Goal: Task Accomplishment & Management: Manage account settings

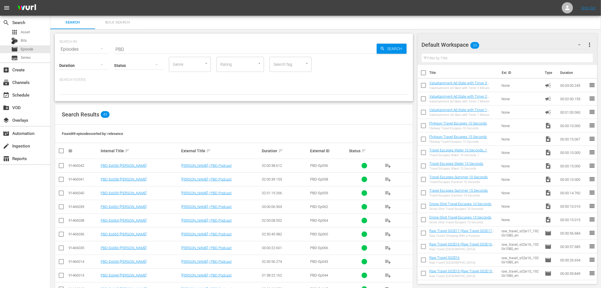
click at [144, 49] on input "PBD" at bounding box center [245, 49] width 263 height 13
click at [143, 51] on input "text" at bounding box center [245, 49] width 263 height 13
click at [37, 30] on div "apps Asset" at bounding box center [25, 32] width 50 height 8
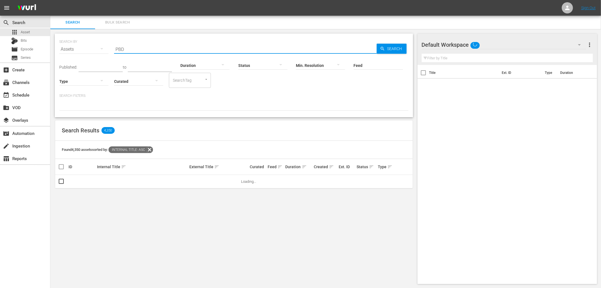
click at [207, 50] on input "PBD" at bounding box center [245, 49] width 263 height 13
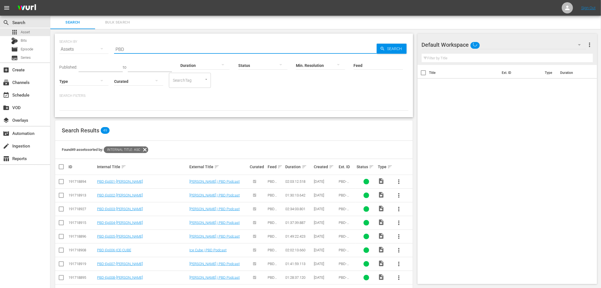
paste input "DC-Ep001-AMY"
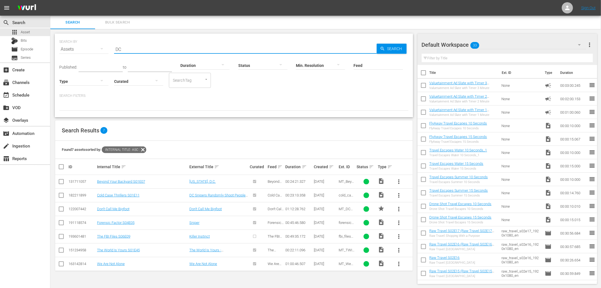
click at [141, 51] on input "DC" at bounding box center [245, 49] width 263 height 13
paste input "History of Russia/Ukraine | VT Deep Dive"
type input "History of Russia/Ukraine | VT Deep Dive"
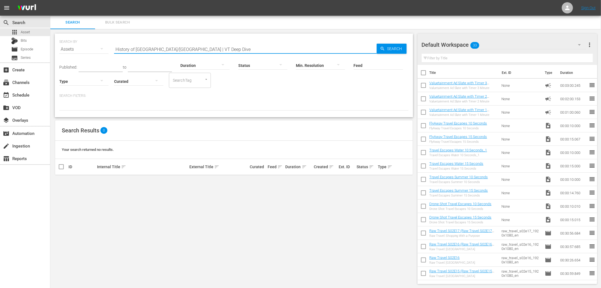
click at [180, 50] on input "History of Russia/Ukraine | VT Deep Dive" at bounding box center [245, 49] width 263 height 13
click at [33, 49] on span "Episode" at bounding box center [27, 49] width 13 height 6
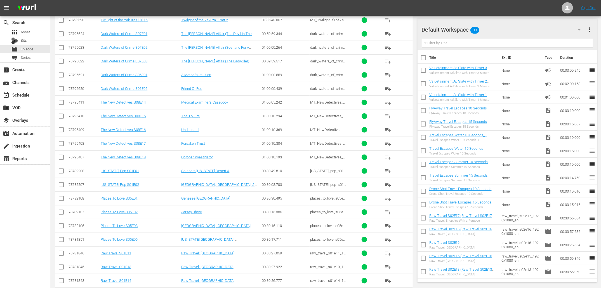
scroll to position [9989, 0]
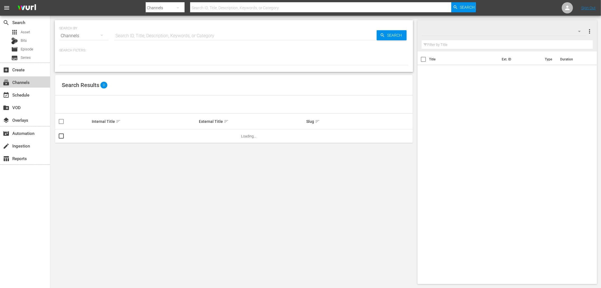
click at [25, 83] on div "subscriptions Channels" at bounding box center [15, 81] width 31 height 5
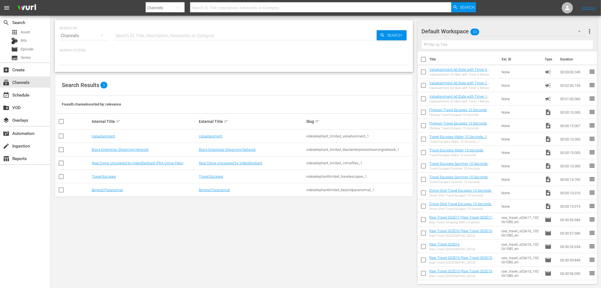
click at [62, 135] on input "checkbox" at bounding box center [61, 137] width 7 height 7
checkbox input "true"
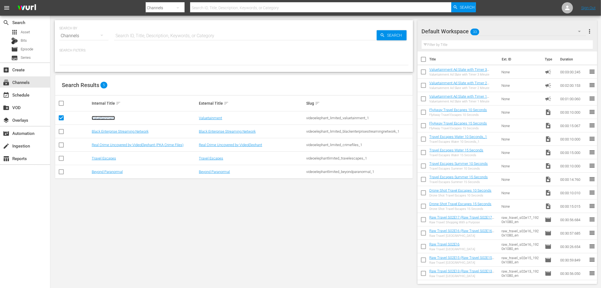
click at [107, 116] on link "Valuetainment" at bounding box center [103, 118] width 23 height 4
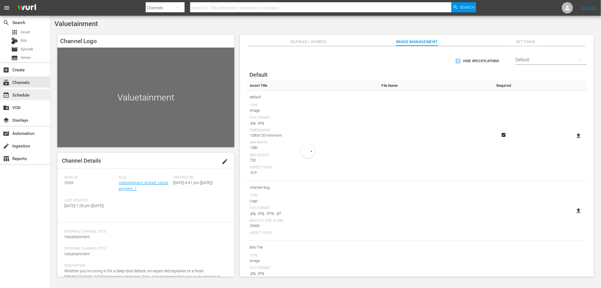
click at [35, 95] on div "event_available Schedule" at bounding box center [25, 94] width 50 height 11
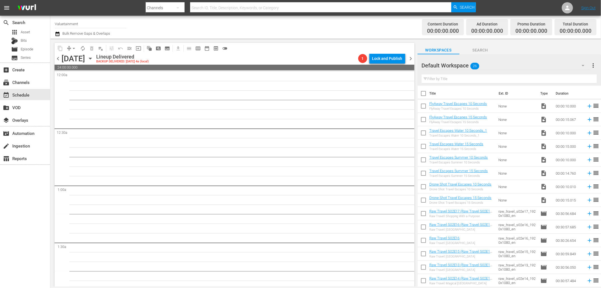
click at [409, 57] on span "chevron_right" at bounding box center [411, 58] width 7 height 7
click at [410, 57] on span "chevron_right" at bounding box center [411, 58] width 7 height 7
click at [477, 50] on span "Search" at bounding box center [481, 50] width 42 height 7
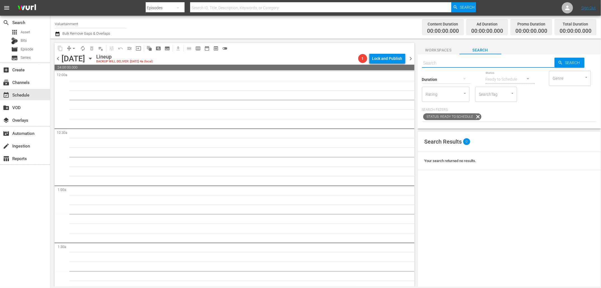
click at [459, 65] on input "text" at bounding box center [488, 63] width 133 height 13
type input "her tak"
type input "Her Take Podcast"
click at [569, 63] on span "Search" at bounding box center [574, 63] width 22 height 10
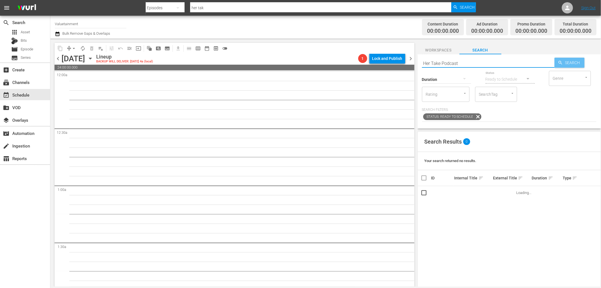
type input "Her Take Podcast"
click at [445, 64] on input "Her Take Podcast" at bounding box center [488, 63] width 133 height 13
drag, startPoint x: 441, startPoint y: 63, endPoint x: 501, endPoint y: 62, distance: 59.9
click at [501, 62] on input "Her Take Podcast" at bounding box center [488, 63] width 133 height 13
type input "Her Take"
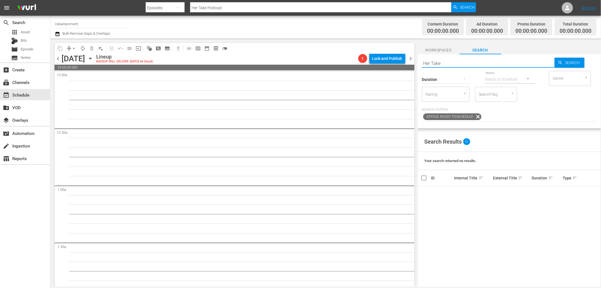
type input "Her Take"
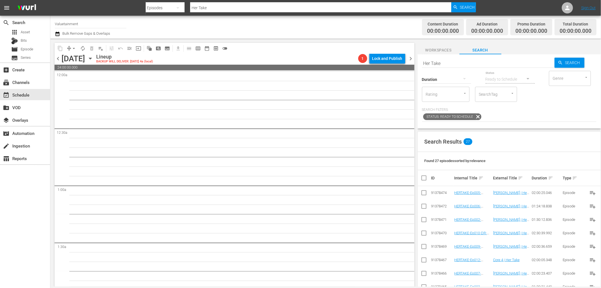
click at [551, 153] on div "Found 27 episodes sorted by: relevance" at bounding box center [509, 161] width 183 height 18
click at [468, 62] on input "Her Take" at bounding box center [488, 63] width 133 height 13
paste input "ERTAKE-Ep001"
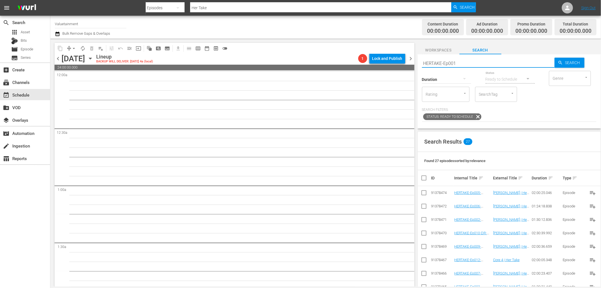
type input "HERTAKE-Ep001"
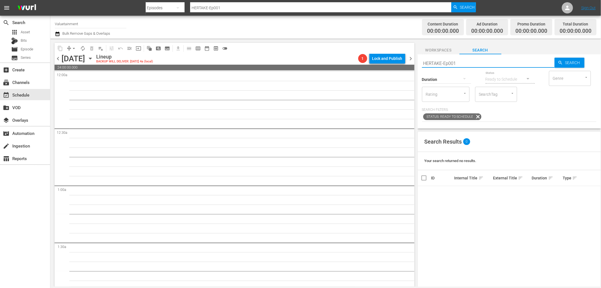
type input "HERTAKE-Ep001-CORE4"
click at [565, 62] on span "Search" at bounding box center [574, 63] width 22 height 10
type input "HERTAKE-Ep001-CORE4"
click at [506, 62] on input "HERTAKE-Ep001-CORE4" at bounding box center [488, 63] width 133 height 13
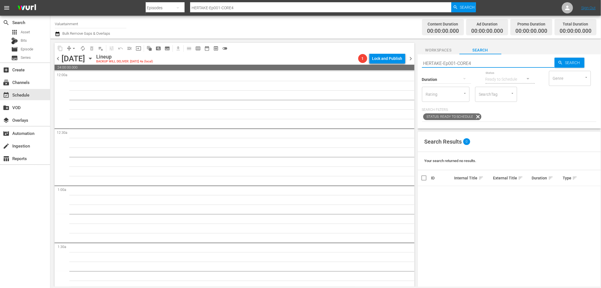
click at [506, 62] on input "HERTAKE-Ep001-CORE4" at bounding box center [488, 63] width 133 height 13
click at [456, 65] on input "HERTAKE-Ep001-CORE4" at bounding box center [488, 63] width 133 height 13
drag, startPoint x: 442, startPoint y: 62, endPoint x: 484, endPoint y: 72, distance: 43.8
click at [484, 72] on div "Search HERTAKE-Ep001-CORE4 Search Duration Status Ready to Schedule Genre Genre…" at bounding box center [510, 91] width 184 height 74
type input "HERTAKE"
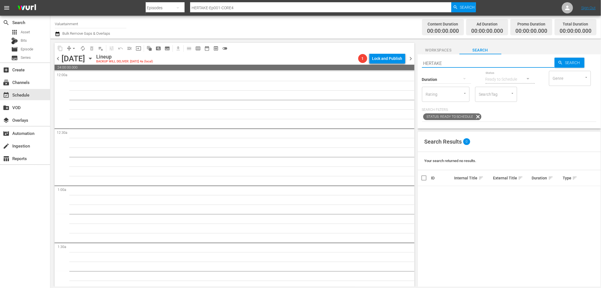
type input "HERTAKE"
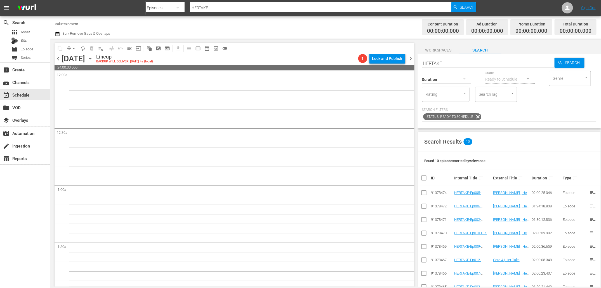
click at [571, 111] on p "Search Filters:" at bounding box center [509, 109] width 175 height 5
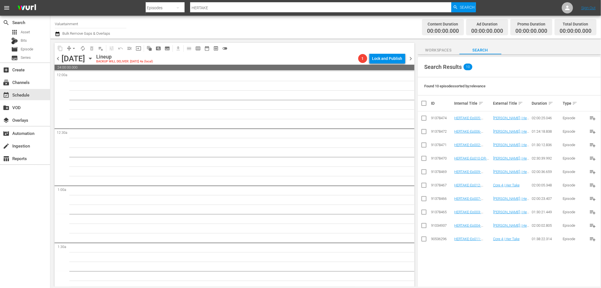
scroll to position [77, 0]
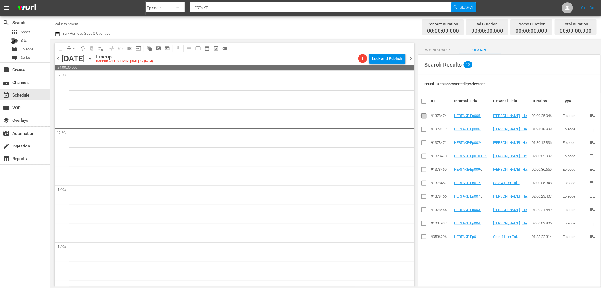
click at [422, 116] on input "checkbox" at bounding box center [424, 117] width 7 height 7
checkbox input "true"
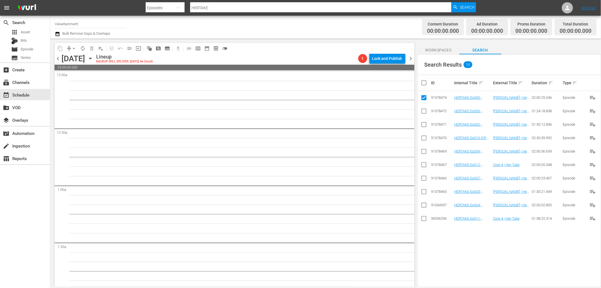
click at [422, 124] on input "checkbox" at bounding box center [424, 125] width 7 height 7
checkbox input "true"
click at [419, 112] on td at bounding box center [424, 110] width 13 height 13
click at [422, 111] on input "checkbox" at bounding box center [424, 112] width 7 height 7
checkbox input "true"
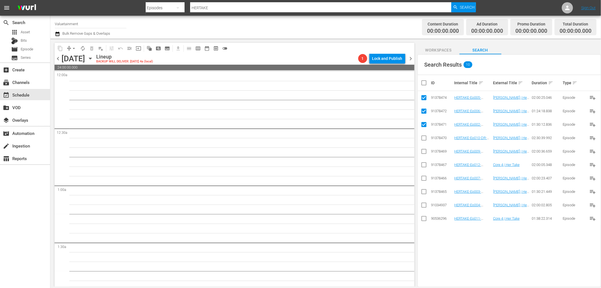
click at [424, 140] on input "checkbox" at bounding box center [424, 139] width 7 height 7
checkbox input "true"
click at [424, 154] on input "checkbox" at bounding box center [424, 152] width 7 height 7
checkbox input "true"
click at [425, 165] on input "checkbox" at bounding box center [424, 166] width 7 height 7
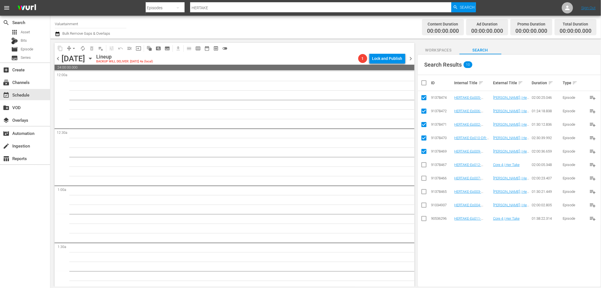
checkbox input "true"
click at [422, 180] on input "checkbox" at bounding box center [424, 179] width 7 height 7
checkbox input "true"
click at [425, 193] on input "checkbox" at bounding box center [424, 192] width 7 height 7
checkbox input "true"
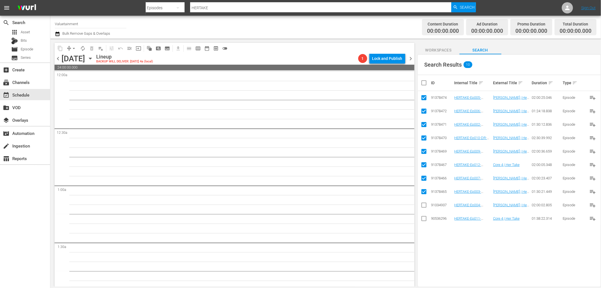
click at [425, 204] on input "checkbox" at bounding box center [424, 206] width 7 height 7
checkbox input "true"
click at [426, 219] on input "checkbox" at bounding box center [424, 219] width 7 height 7
checkbox input "true"
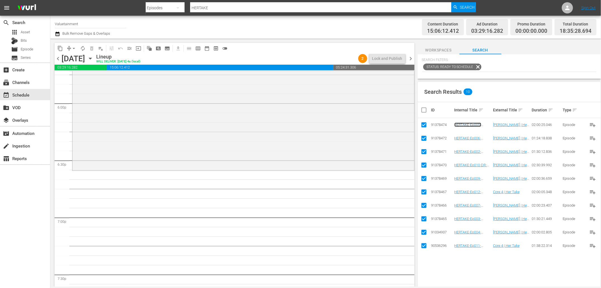
scroll to position [2024, 0]
click at [426, 111] on input "checkbox" at bounding box center [426, 110] width 11 height 7
checkbox input "false"
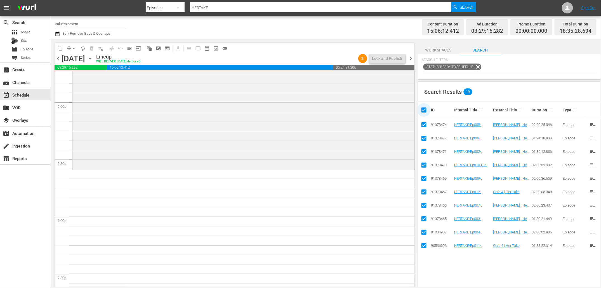
checkbox input "false"
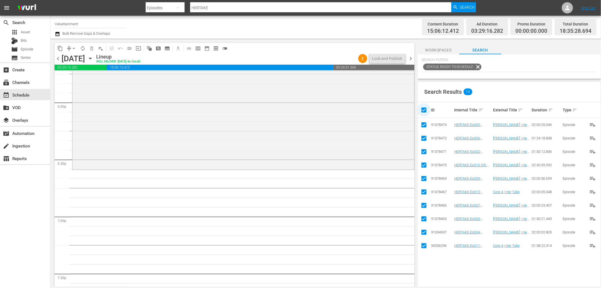
checkbox input "false"
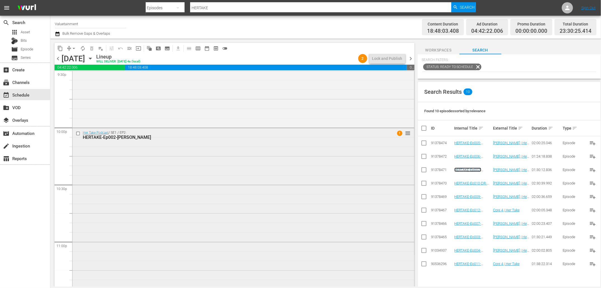
scroll to position [2437, 0]
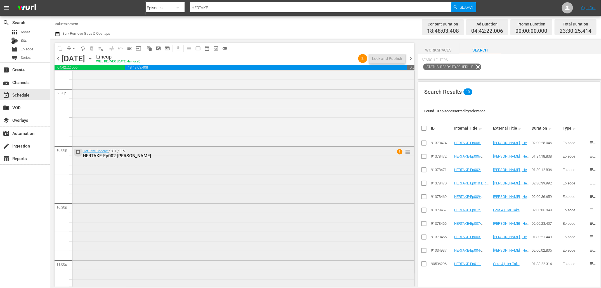
click at [79, 152] on input "checkbox" at bounding box center [79, 152] width 6 height 5
click at [91, 48] on span "delete_forever_outlined" at bounding box center [92, 49] width 6 height 6
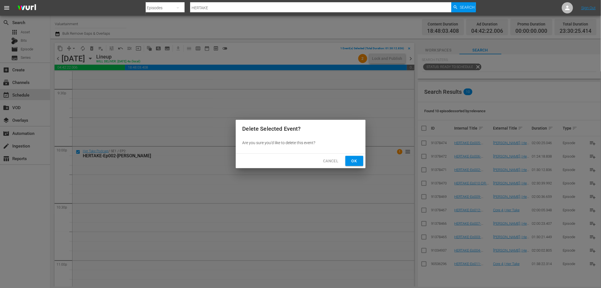
click at [358, 161] on span "Ok" at bounding box center [354, 161] width 9 height 7
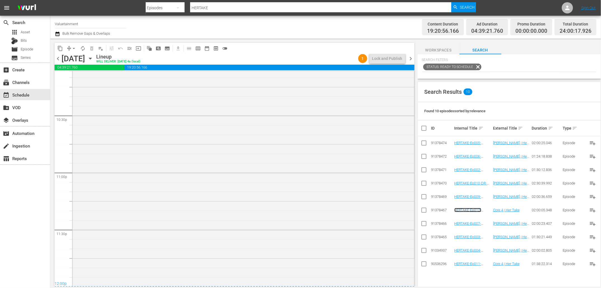
scroll to position [2525, 0]
click at [411, 58] on span "chevron_right" at bounding box center [411, 58] width 7 height 7
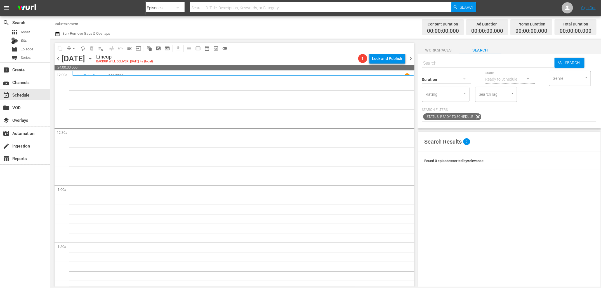
click at [468, 63] on input "text" at bounding box center [488, 63] width 133 height 13
type input "pbd"
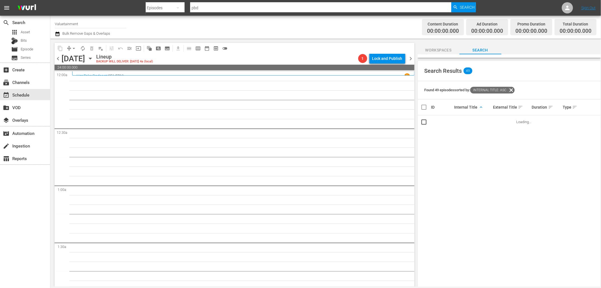
scroll to position [77, 0]
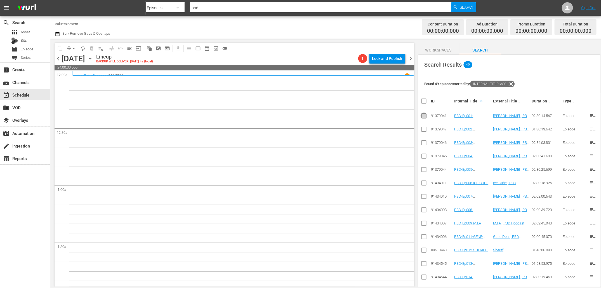
click at [425, 115] on input "checkbox" at bounding box center [424, 117] width 7 height 7
checkbox input "true"
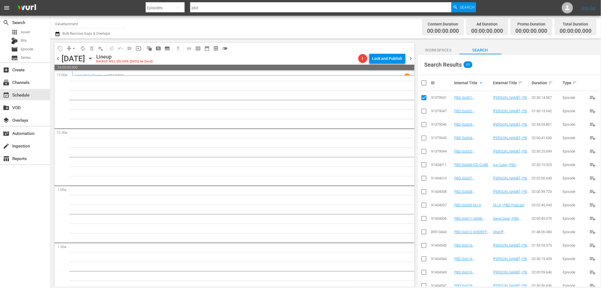
click at [423, 113] on input "checkbox" at bounding box center [424, 112] width 7 height 7
checkbox input "true"
click at [423, 124] on input "checkbox" at bounding box center [424, 125] width 7 height 7
checkbox input "true"
click at [423, 137] on input "checkbox" at bounding box center [424, 139] width 7 height 7
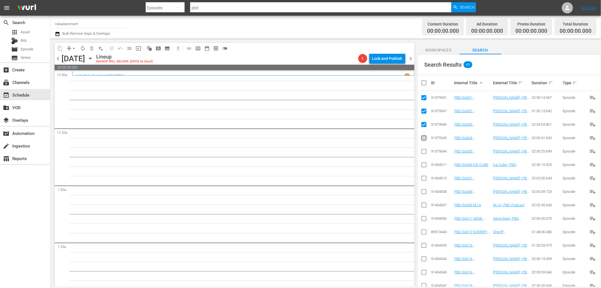
checkbox input "true"
click at [423, 152] on input "checkbox" at bounding box center [424, 152] width 7 height 7
checkbox input "true"
click at [423, 163] on input "checkbox" at bounding box center [424, 166] width 7 height 7
checkbox input "true"
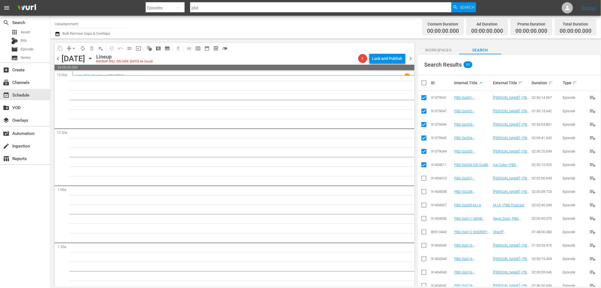
click at [424, 179] on input "checkbox" at bounding box center [424, 179] width 7 height 7
checkbox input "true"
click at [424, 194] on input "checkbox" at bounding box center [424, 192] width 7 height 7
checkbox input "true"
click at [423, 207] on input "checkbox" at bounding box center [424, 206] width 7 height 7
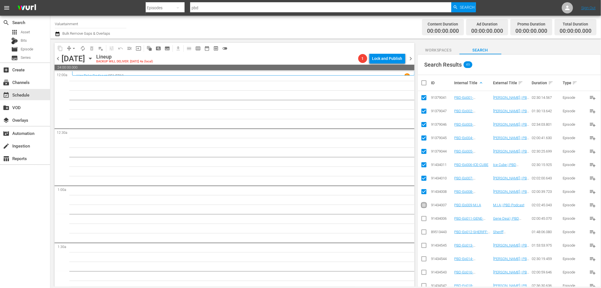
checkbox input "true"
click at [423, 218] on input "checkbox" at bounding box center [424, 219] width 7 height 7
checkbox input "true"
click at [424, 230] on input "checkbox" at bounding box center [424, 233] width 7 height 7
checkbox input "true"
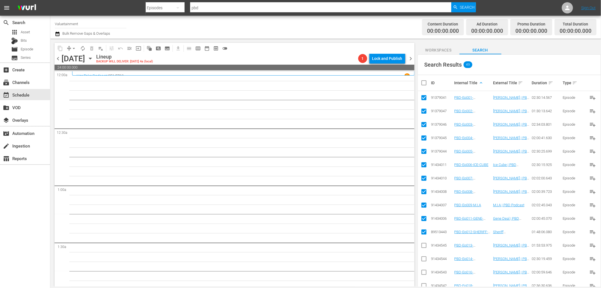
click at [425, 244] on input "checkbox" at bounding box center [424, 246] width 7 height 7
checkbox input "true"
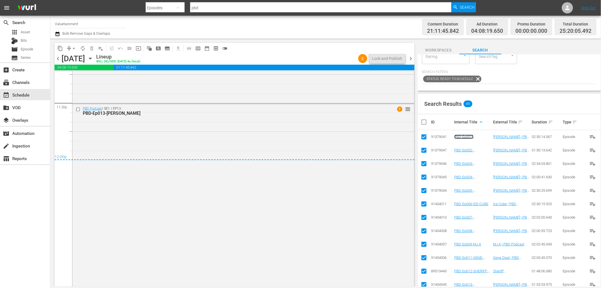
scroll to position [2649, 0]
click at [78, 111] on input "checkbox" at bounding box center [79, 111] width 6 height 5
click at [92, 48] on span "delete_forever_outlined" at bounding box center [92, 49] width 6 height 6
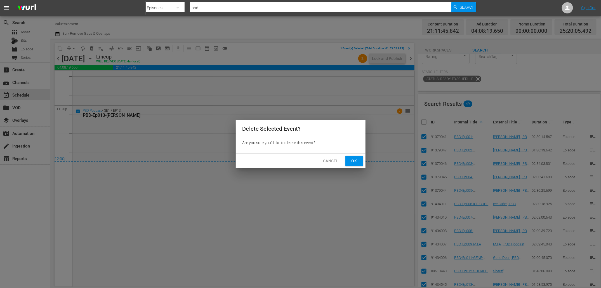
click at [351, 164] on span "Ok" at bounding box center [354, 161] width 9 height 7
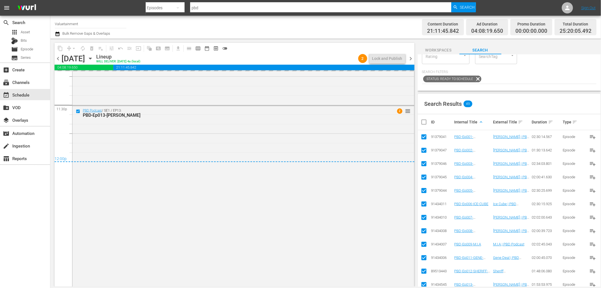
click at [424, 121] on input "checkbox" at bounding box center [426, 122] width 11 height 7
checkbox input "true"
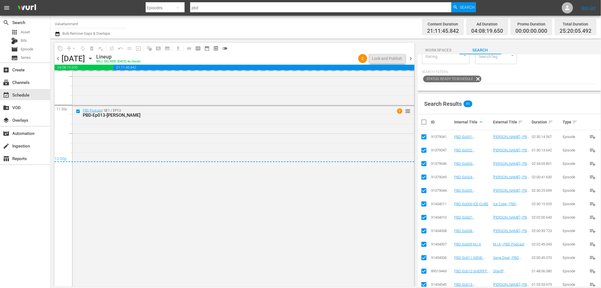
checkbox input "true"
click at [424, 121] on input "checkbox" at bounding box center [426, 122] width 11 height 7
checkbox input "false"
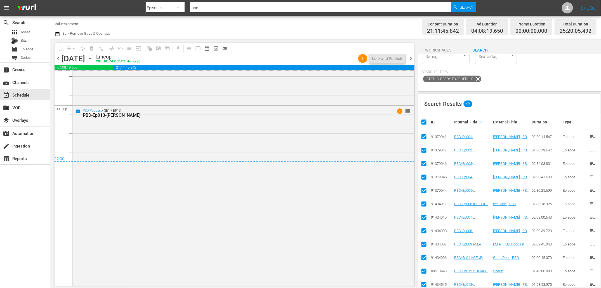
checkbox input "false"
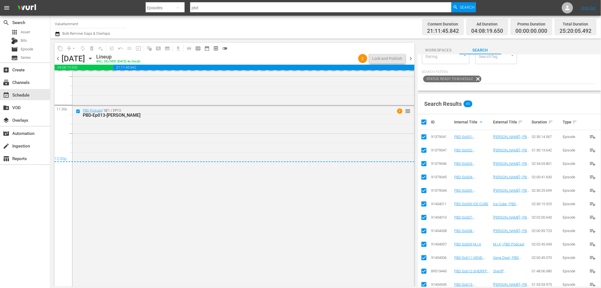
checkbox input "false"
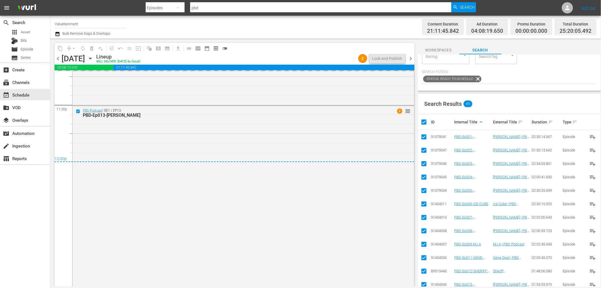
checkbox input "false"
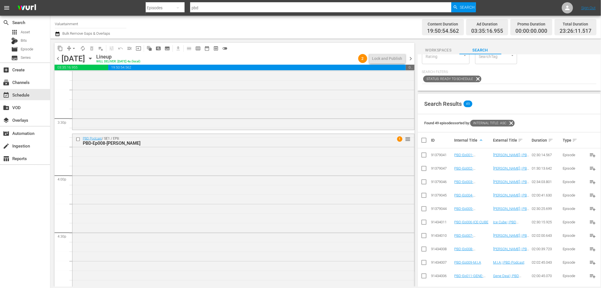
scroll to position [1725, 0]
drag, startPoint x: 405, startPoint y: 135, endPoint x: 406, endPoint y: 129, distance: 6.4
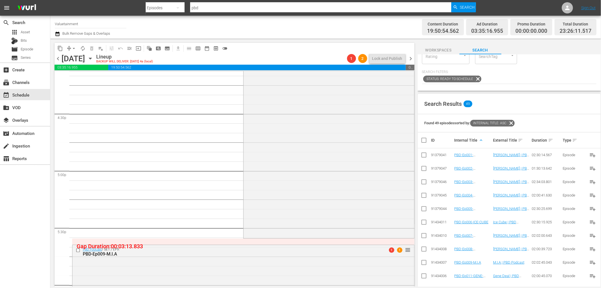
scroll to position [1908, 0]
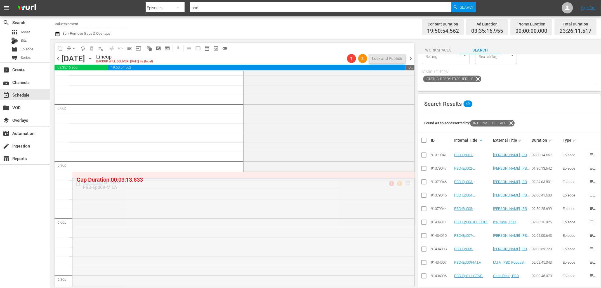
drag, startPoint x: 407, startPoint y: 183, endPoint x: 407, endPoint y: 174, distance: 8.7
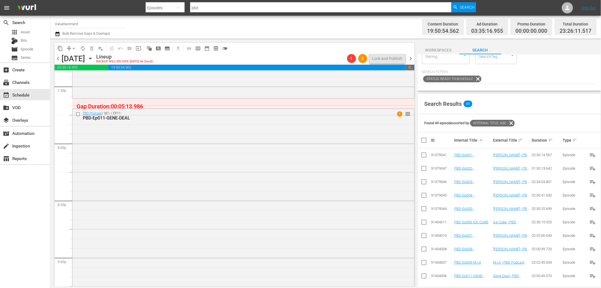
scroll to position [2209, 0]
drag, startPoint x: 406, startPoint y: 114, endPoint x: 406, endPoint y: 102, distance: 12.3
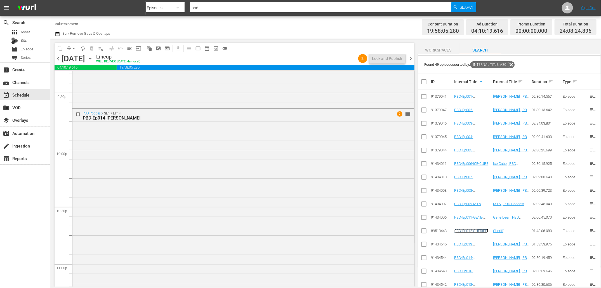
scroll to position [2424, 0]
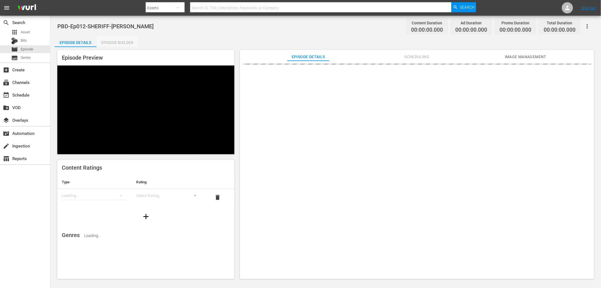
click at [128, 41] on div "Episode Builder" at bounding box center [118, 42] width 42 height 13
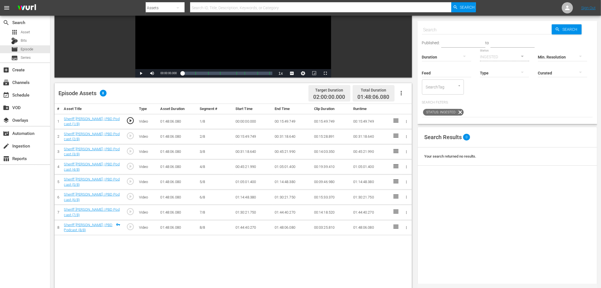
scroll to position [98, 0]
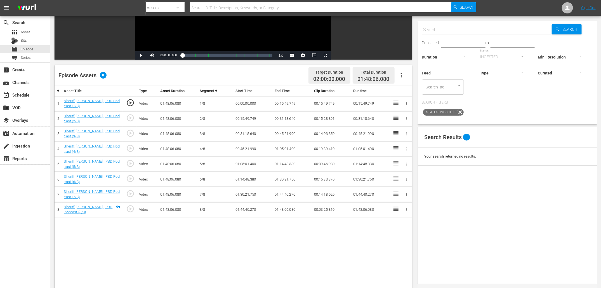
click at [400, 75] on icon "button" at bounding box center [401, 75] width 7 height 7
click at [414, 92] on div "Fill with Ads" at bounding box center [418, 90] width 38 height 13
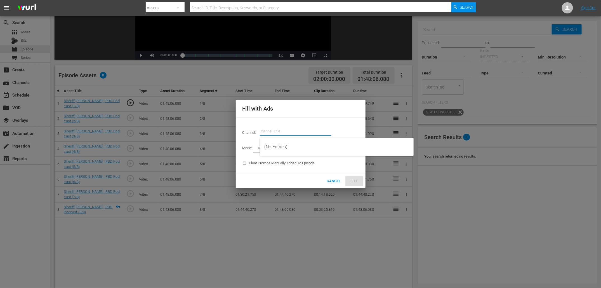
click at [289, 125] on input "text" at bounding box center [296, 131] width 72 height 13
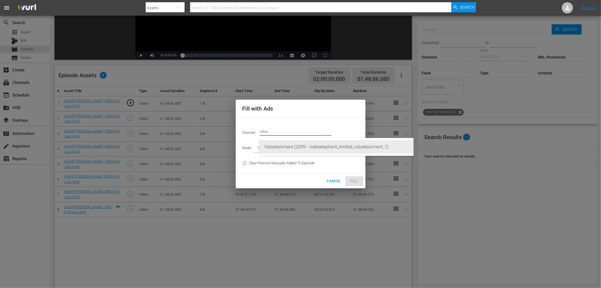
click at [294, 145] on div "Valuetainment (2099 - videoelephant_limited_valuetainment_1)" at bounding box center [336, 146] width 145 height 13
type input "Valuetainment (2099)"
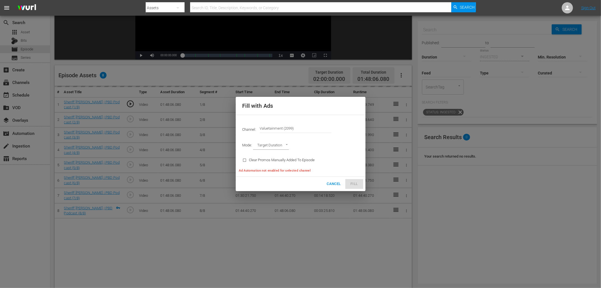
type input "AD_BREAK_DURATION"
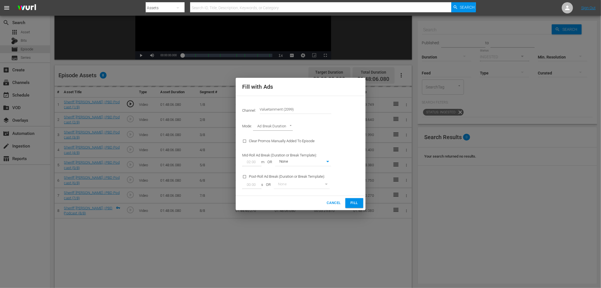
click at [352, 201] on span "Fill" at bounding box center [354, 203] width 9 height 6
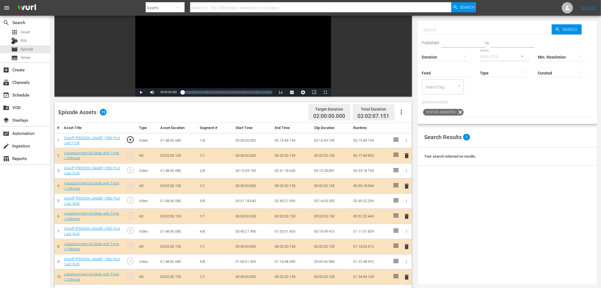
scroll to position [0, 0]
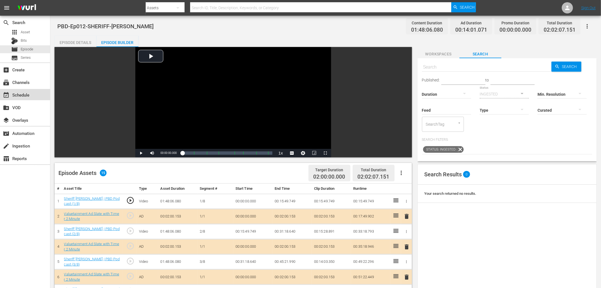
click at [30, 93] on div "event_available Schedule" at bounding box center [15, 94] width 31 height 5
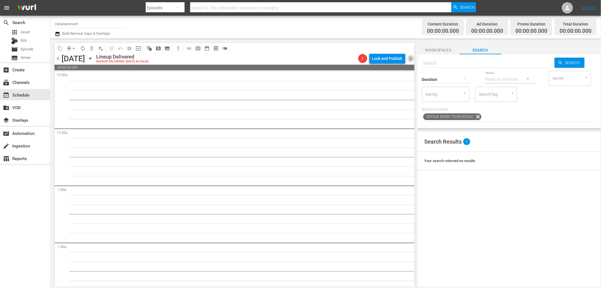
click at [411, 58] on span "chevron_right" at bounding box center [411, 58] width 7 height 7
click at [410, 58] on span "chevron_right" at bounding box center [411, 58] width 7 height 7
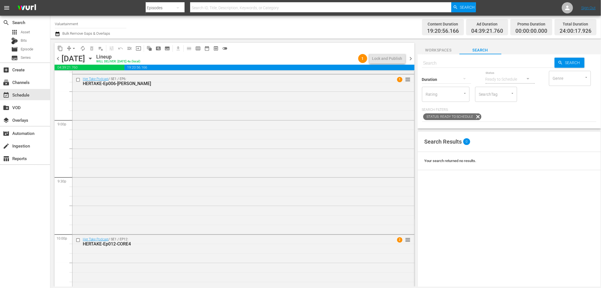
scroll to position [2350, 0]
click at [412, 57] on span "chevron_right" at bounding box center [411, 58] width 7 height 7
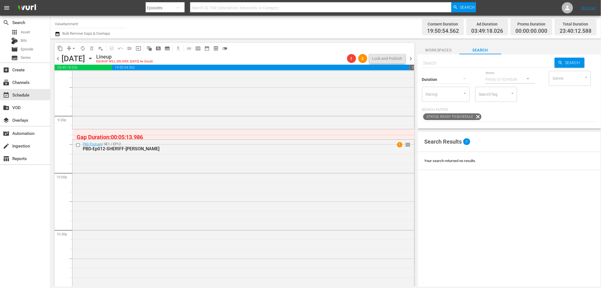
scroll to position [2407, 0]
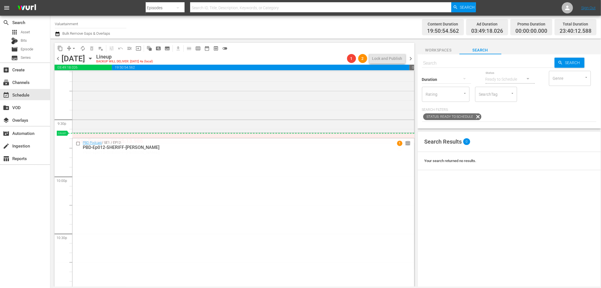
drag, startPoint x: 405, startPoint y: 147, endPoint x: 405, endPoint y: 133, distance: 14.6
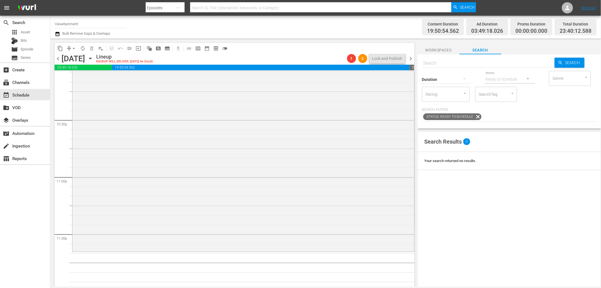
scroll to position [2525, 0]
click at [71, 48] on span "arrow_drop_down" at bounding box center [74, 49] width 6 height 6
click at [82, 78] on li "Align to End of Previous Day" at bounding box center [74, 77] width 59 height 9
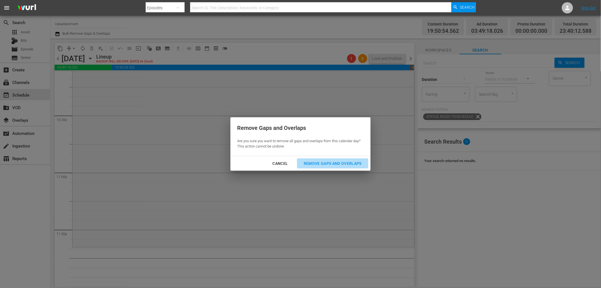
click at [319, 160] on div "Remove Gaps and Overlaps" at bounding box center [332, 163] width 67 height 7
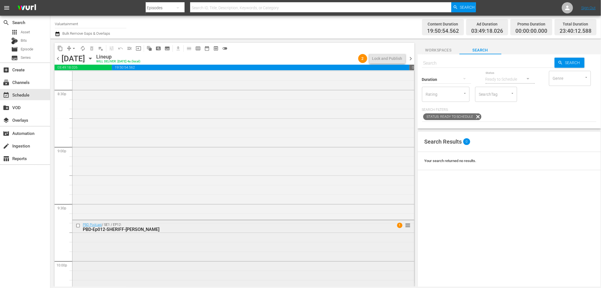
scroll to position [2306, 0]
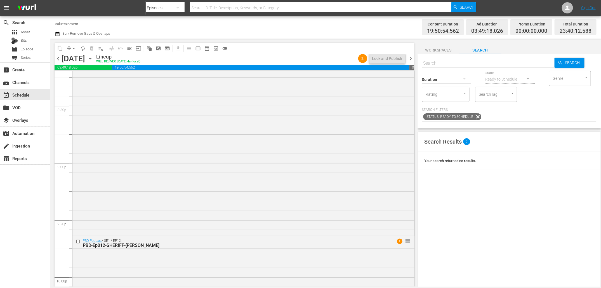
click at [447, 67] on div "Duration" at bounding box center [446, 76] width 49 height 20
click at [446, 64] on input "text" at bounding box center [488, 63] width 133 height 13
type input "PBD"
click at [557, 63] on div "Search" at bounding box center [570, 63] width 30 height 10
type input "PBD"
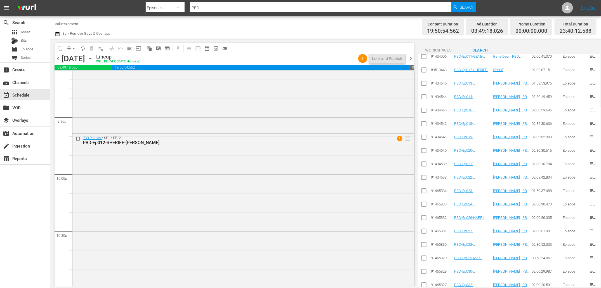
scroll to position [255, 0]
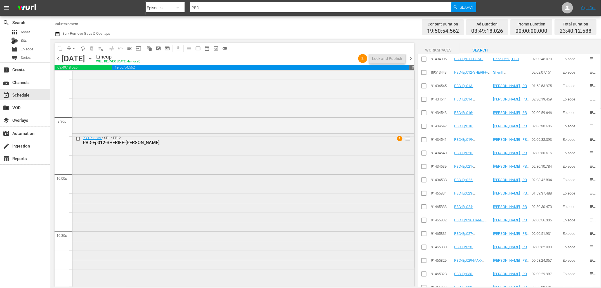
click at [77, 137] on input "checkbox" at bounding box center [79, 139] width 6 height 5
click at [91, 45] on button "delete_forever_outlined" at bounding box center [91, 48] width 9 height 9
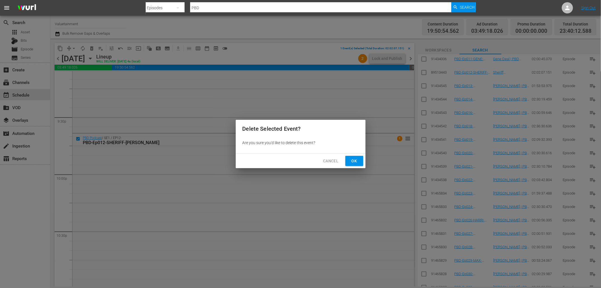
click at [355, 164] on span "Ok" at bounding box center [354, 161] width 9 height 7
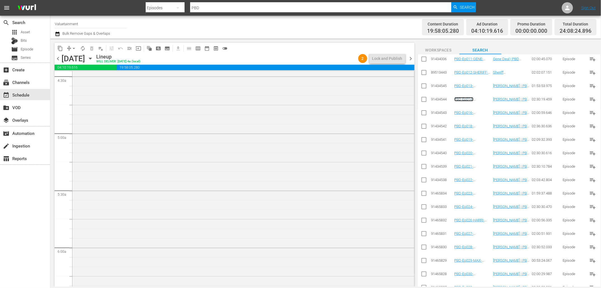
scroll to position [0, 0]
click at [411, 58] on span "chevron_right" at bounding box center [411, 58] width 7 height 7
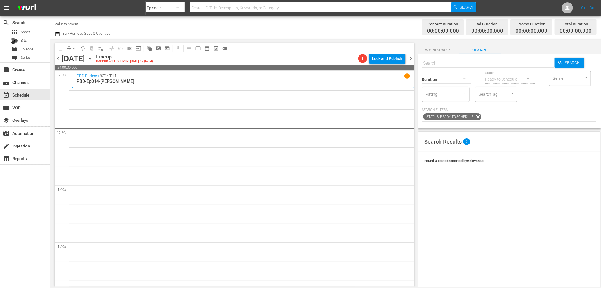
click at [459, 65] on input "text" at bounding box center [488, 63] width 133 height 13
type input "PBD"
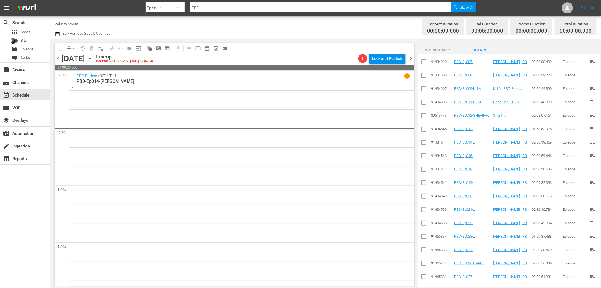
scroll to position [217, 0]
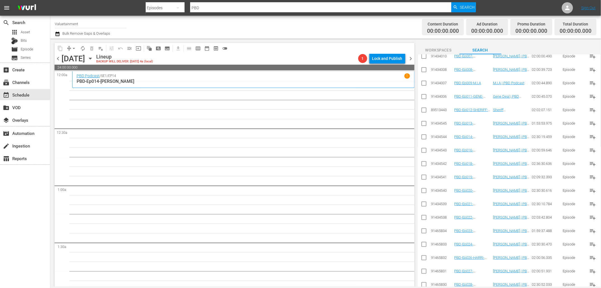
click at [425, 138] on input "checkbox" at bounding box center [424, 138] width 7 height 7
checkbox input "true"
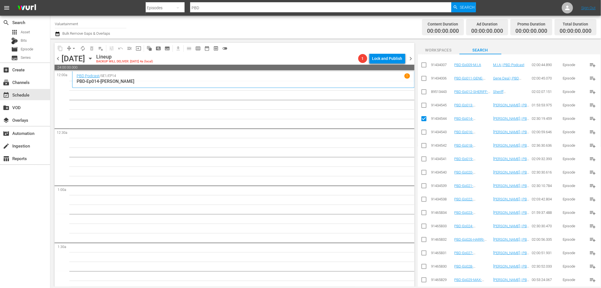
scroll to position [199, 0]
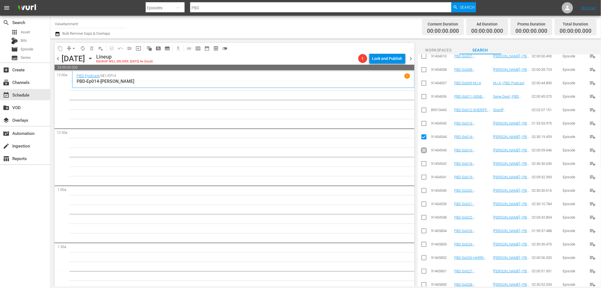
click at [425, 149] on input "checkbox" at bounding box center [424, 151] width 7 height 7
checkbox input "true"
click at [424, 164] on input "checkbox" at bounding box center [424, 164] width 7 height 7
checkbox input "true"
click at [424, 179] on input "checkbox" at bounding box center [424, 178] width 7 height 7
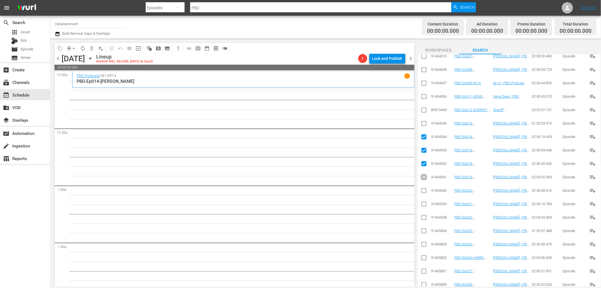
checkbox input "true"
click at [423, 190] on input "checkbox" at bounding box center [424, 191] width 7 height 7
checkbox input "true"
click at [425, 206] on input "checkbox" at bounding box center [424, 205] width 7 height 7
checkbox input "true"
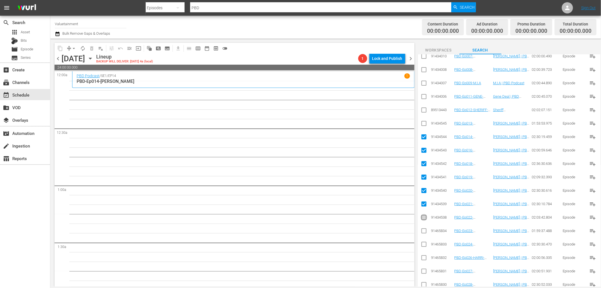
click at [425, 218] on input "checkbox" at bounding box center [424, 218] width 7 height 7
checkbox input "true"
click at [426, 232] on input "checkbox" at bounding box center [424, 232] width 7 height 7
checkbox input "true"
click at [425, 245] on input "checkbox" at bounding box center [424, 245] width 7 height 7
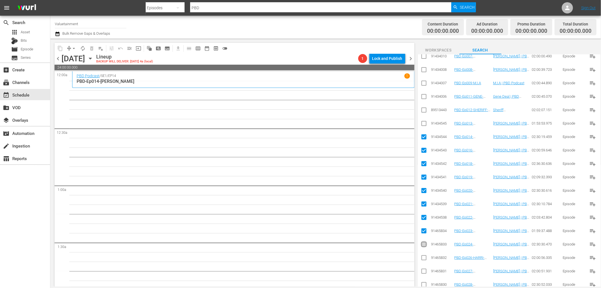
checkbox input "true"
click at [425, 257] on input "checkbox" at bounding box center [424, 258] width 7 height 7
checkbox input "true"
click at [424, 274] on input "checkbox" at bounding box center [424, 272] width 7 height 7
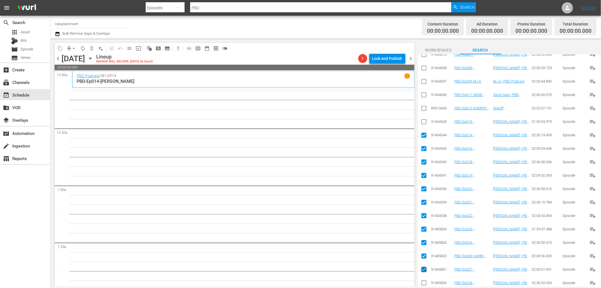
click at [424, 268] on input "checkbox" at bounding box center [424, 270] width 7 height 7
checkbox input "false"
drag, startPoint x: 466, startPoint y: 135, endPoint x: 287, endPoint y: 1, distance: 222.9
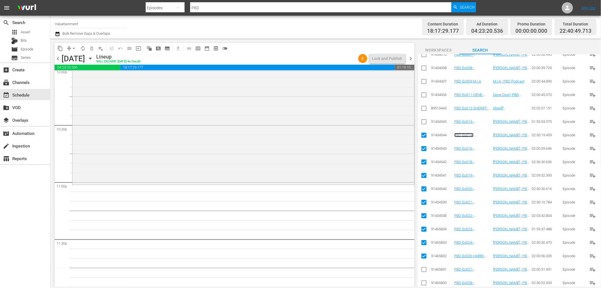
scroll to position [2512, 0]
click at [74, 48] on span "arrow_drop_down" at bounding box center [74, 49] width 6 height 6
click at [90, 78] on li "Align to End of Previous Day" at bounding box center [74, 77] width 59 height 9
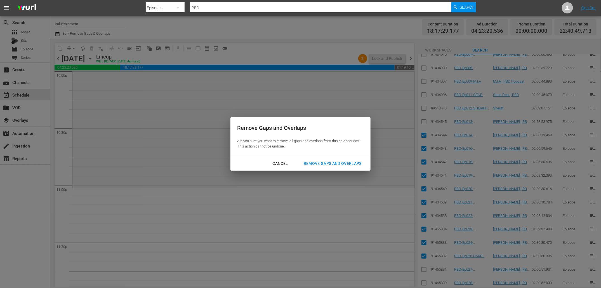
click at [327, 167] on button "Remove Gaps and Overlaps" at bounding box center [332, 163] width 71 height 10
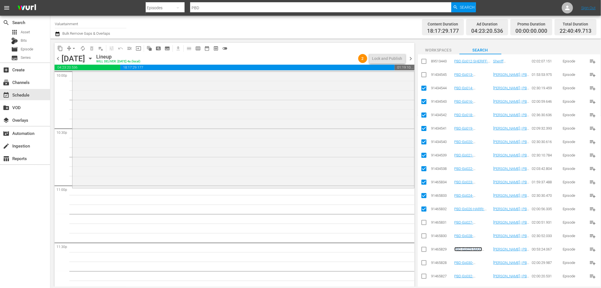
scroll to position [0, 0]
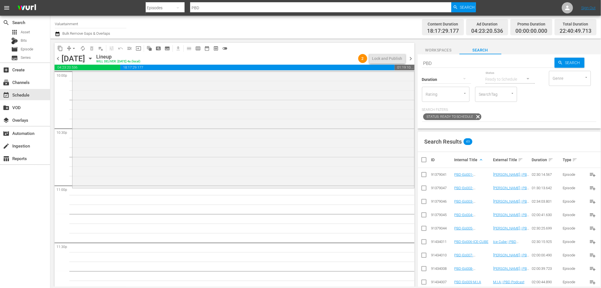
click at [426, 160] on input "checkbox" at bounding box center [426, 159] width 11 height 7
checkbox input "true"
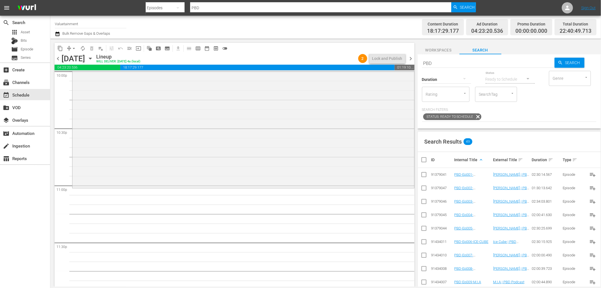
checkbox input "true"
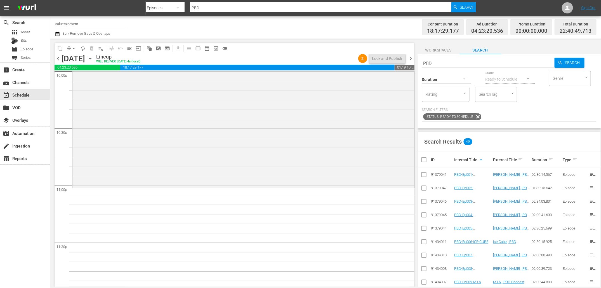
checkbox input "true"
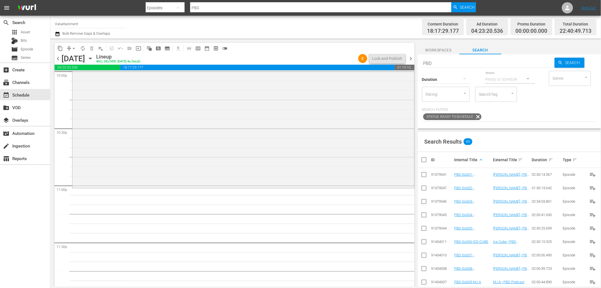
checkbox input "true"
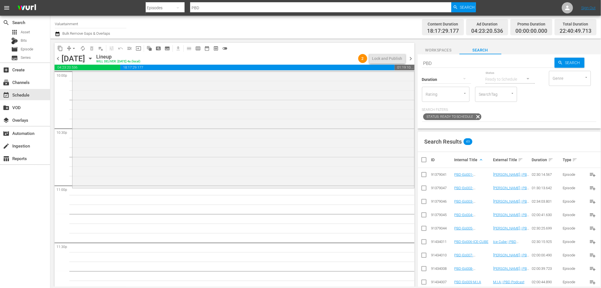
checkbox input "true"
click at [426, 160] on input "checkbox" at bounding box center [426, 159] width 11 height 7
checkbox input "false"
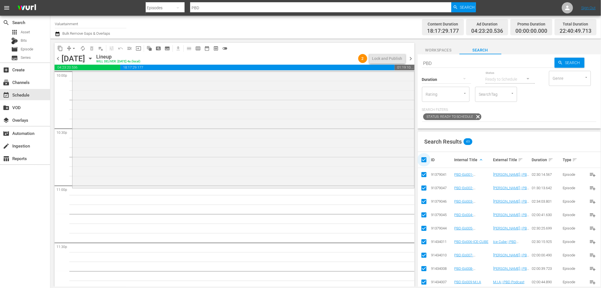
checkbox input "false"
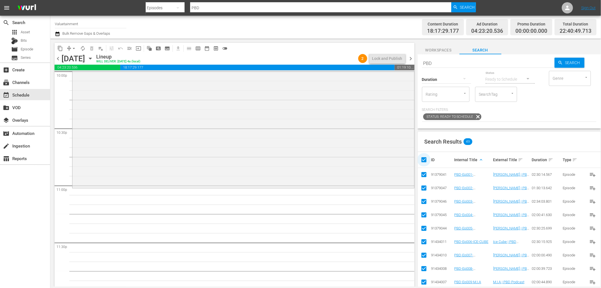
checkbox input "false"
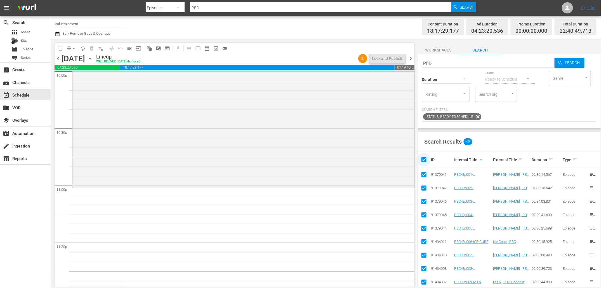
checkbox input "false"
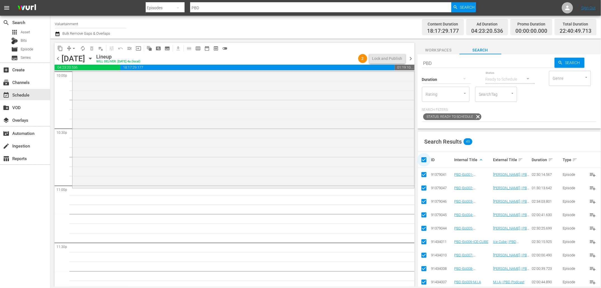
checkbox input "false"
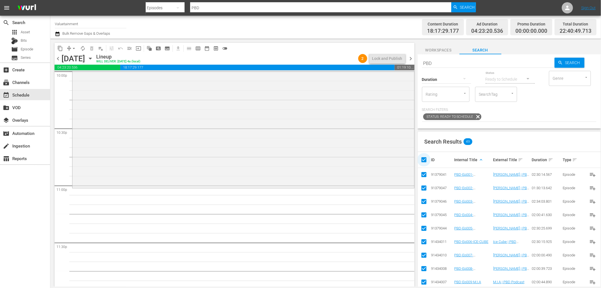
checkbox input "false"
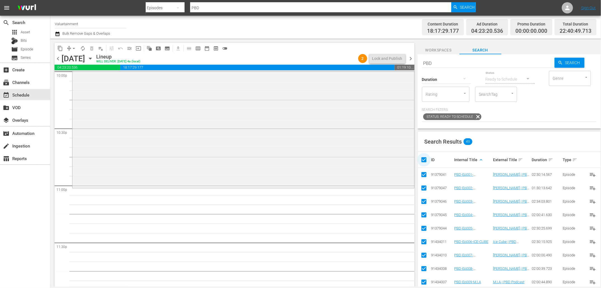
checkbox input "false"
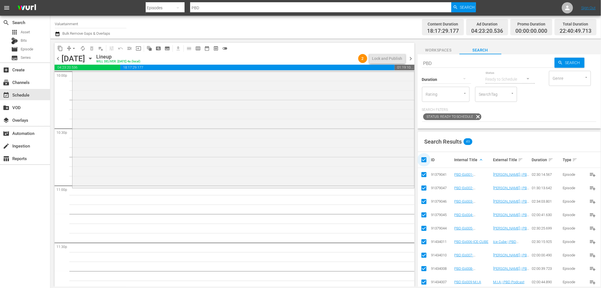
checkbox input "false"
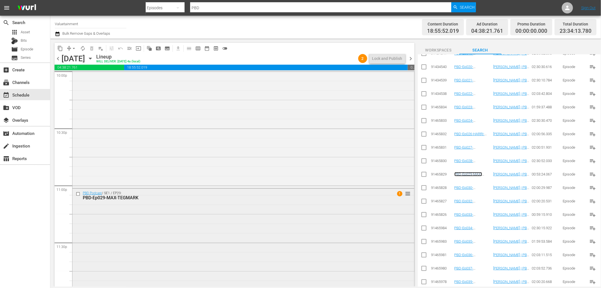
scroll to position [2525, 0]
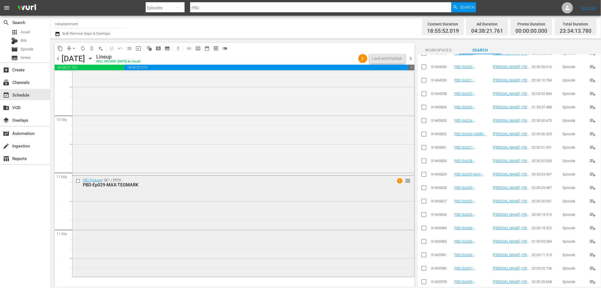
click at [77, 180] on input "checkbox" at bounding box center [79, 181] width 6 height 5
click at [93, 48] on span "delete_forever_outlined" at bounding box center [92, 49] width 6 height 6
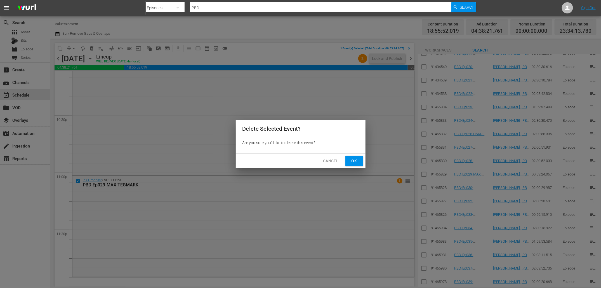
click at [359, 164] on button "Ok" at bounding box center [355, 161] width 18 height 10
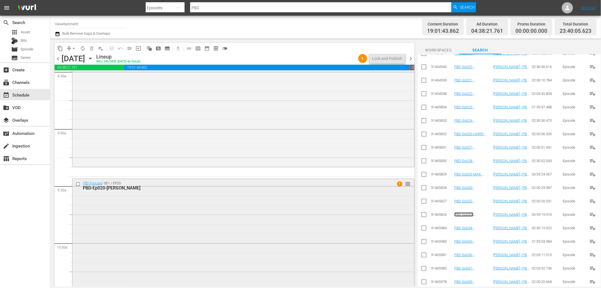
scroll to position [1049, 0]
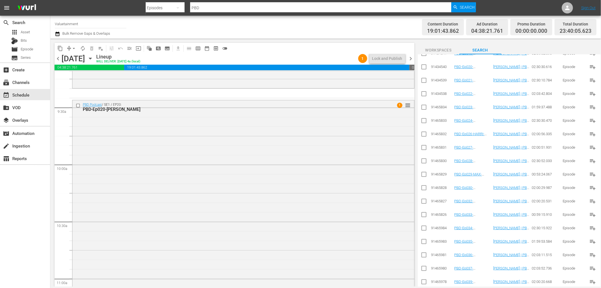
click at [73, 47] on span "arrow_drop_down" at bounding box center [74, 49] width 6 height 6
click at [80, 78] on li "Align to End of Previous Day" at bounding box center [74, 77] width 59 height 9
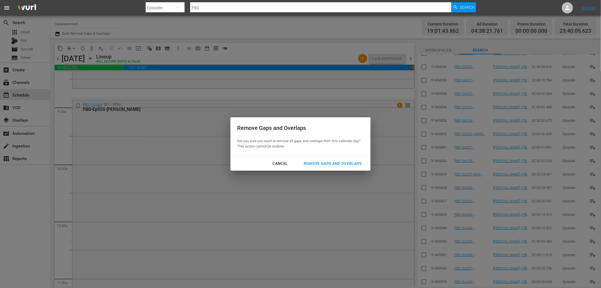
click at [355, 160] on button "Remove Gaps and Overlaps" at bounding box center [332, 163] width 71 height 10
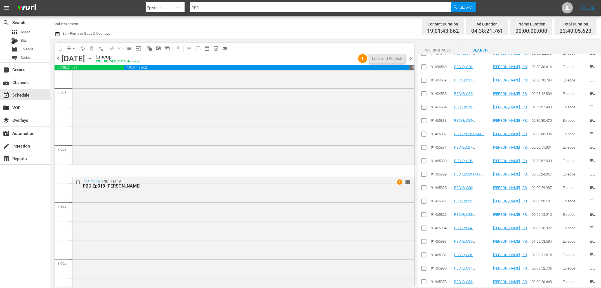
scroll to position [722, 0]
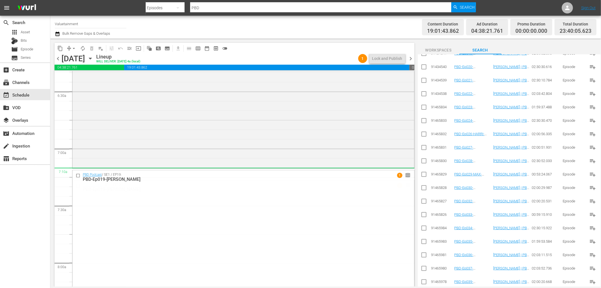
drag, startPoint x: 405, startPoint y: 184, endPoint x: 404, endPoint y: 169, distance: 14.3
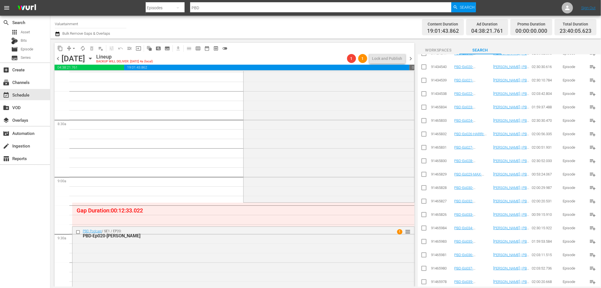
scroll to position [958, 0]
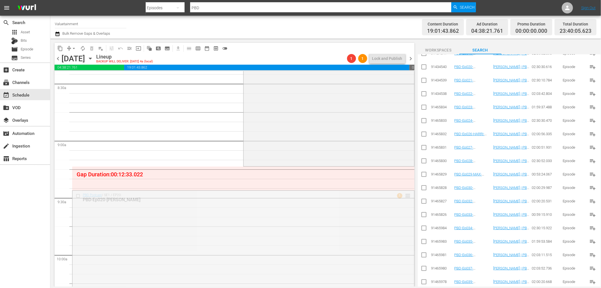
drag, startPoint x: 409, startPoint y: 193, endPoint x: 406, endPoint y: 168, distance: 25.3
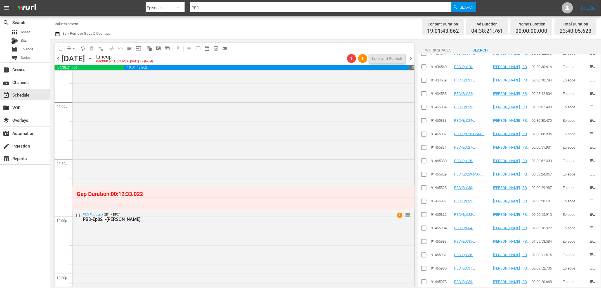
scroll to position [1205, 0]
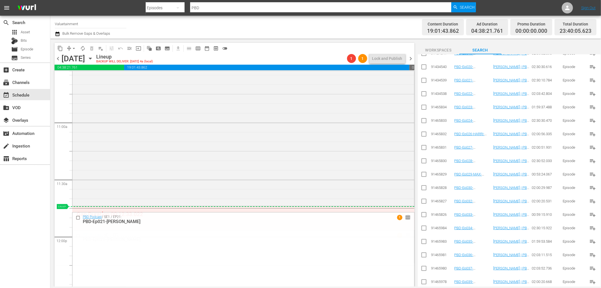
drag, startPoint x: 407, startPoint y: 235, endPoint x: 406, endPoint y: 210, distance: 24.9
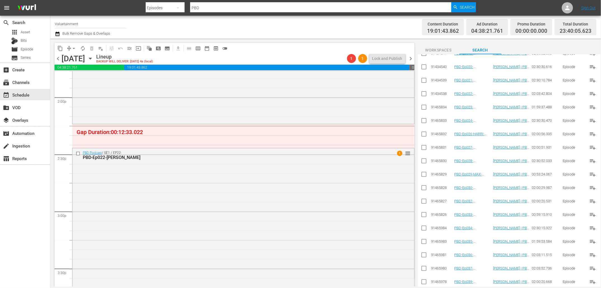
scroll to position [1572, 0]
click at [74, 52] on button "arrow_drop_down" at bounding box center [73, 48] width 9 height 9
click at [79, 77] on li "Align to End of Previous Day" at bounding box center [74, 77] width 59 height 9
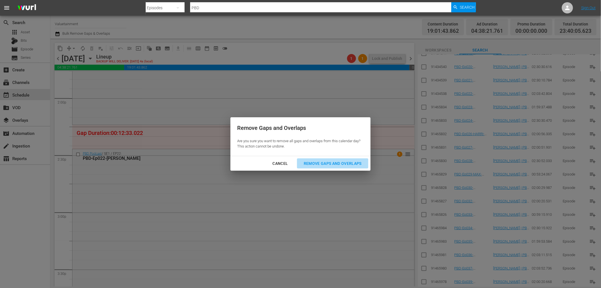
click at [338, 164] on div "Remove Gaps and Overlaps" at bounding box center [332, 163] width 67 height 7
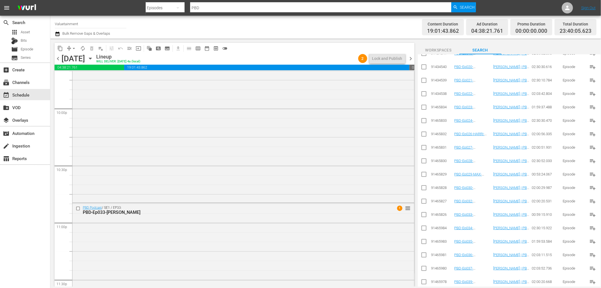
scroll to position [2525, 0]
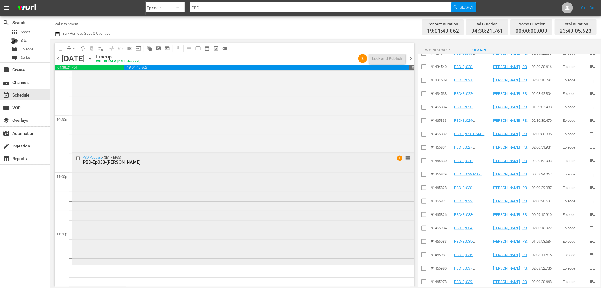
click at [76, 160] on input "checkbox" at bounding box center [79, 158] width 6 height 5
click at [91, 46] on span "delete_forever_outlined" at bounding box center [92, 49] width 6 height 6
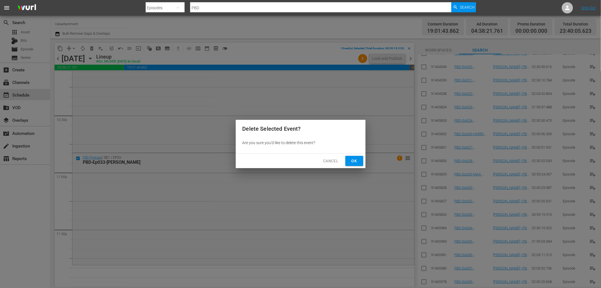
click at [352, 162] on span "Ok" at bounding box center [354, 161] width 9 height 7
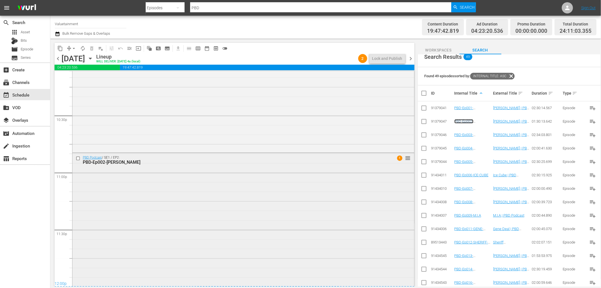
scroll to position [2562, 0]
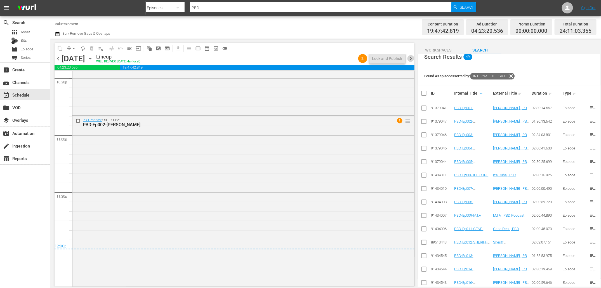
click at [409, 58] on span "chevron_right" at bounding box center [411, 58] width 7 height 7
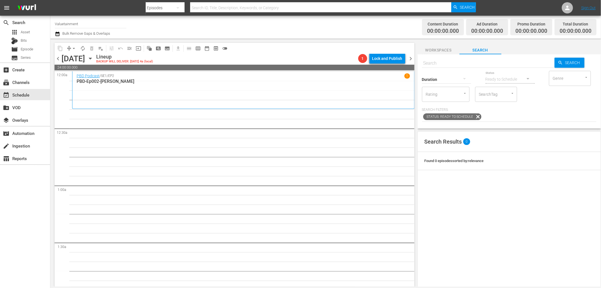
click at [458, 63] on input "text" at bounding box center [488, 63] width 133 height 13
type input "HER TAKE"
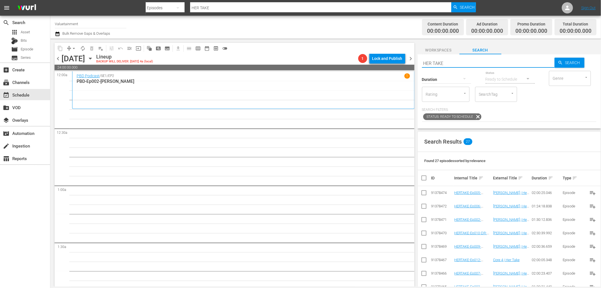
type input "her take"
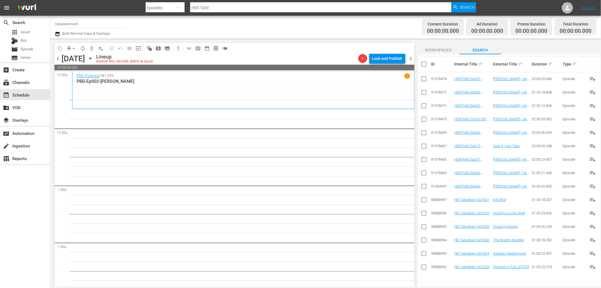
type input "her take"
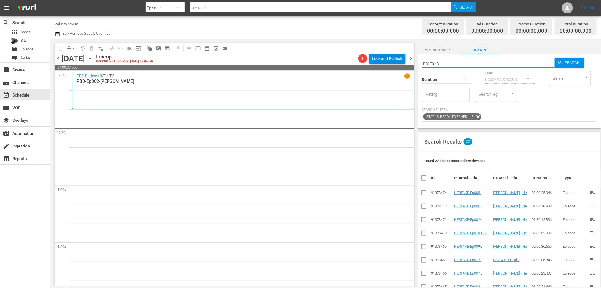
drag, startPoint x: 447, startPoint y: 62, endPoint x: 395, endPoint y: 63, distance: 52.3
click at [395, 63] on div "content_copy compress arrow_drop_down autorenew_outlined delete_forever_outline…" at bounding box center [325, 163] width 551 height 248
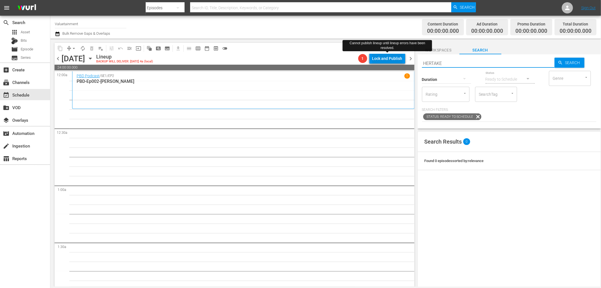
type input "HERTAKE"
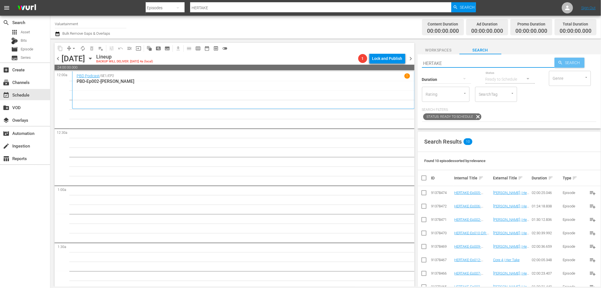
click at [573, 63] on span "Search" at bounding box center [574, 63] width 22 height 10
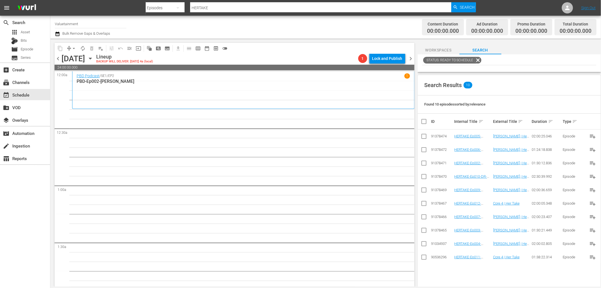
scroll to position [77, 0]
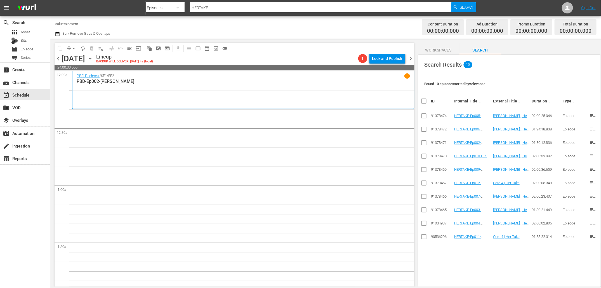
click at [425, 101] on input "checkbox" at bounding box center [426, 101] width 11 height 7
checkbox input "true"
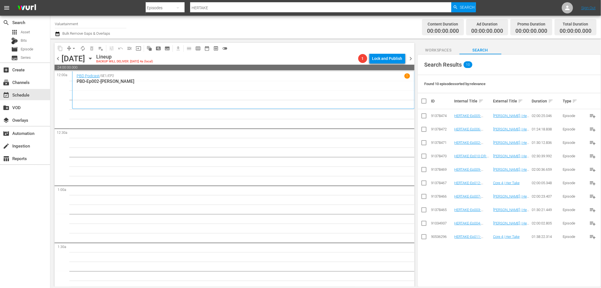
checkbox input "true"
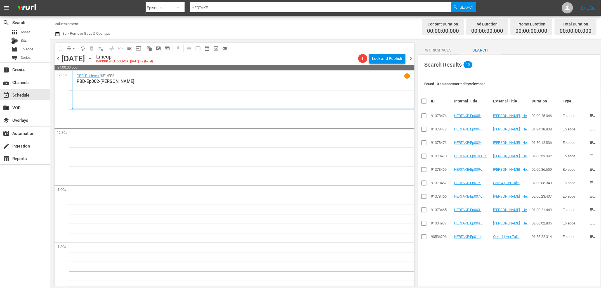
checkbox input "true"
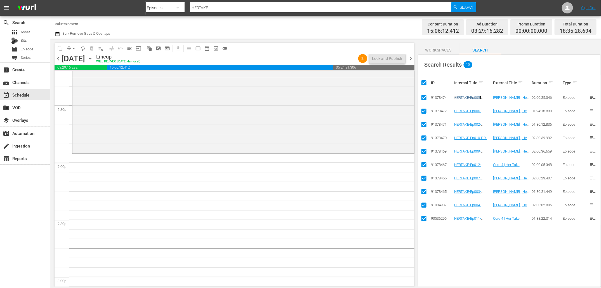
scroll to position [2121, 0]
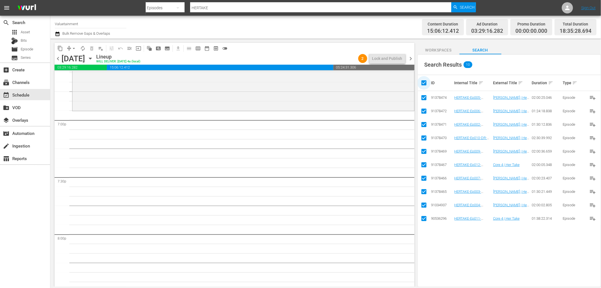
click at [424, 83] on input "checkbox" at bounding box center [426, 82] width 11 height 7
checkbox input "false"
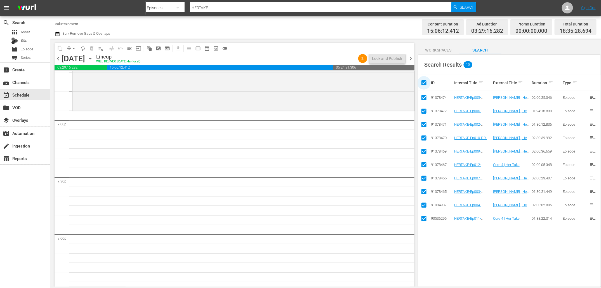
checkbox input "false"
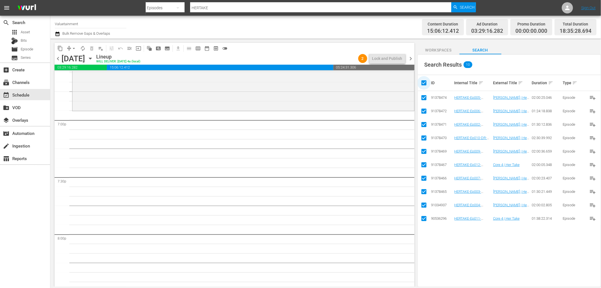
checkbox input "false"
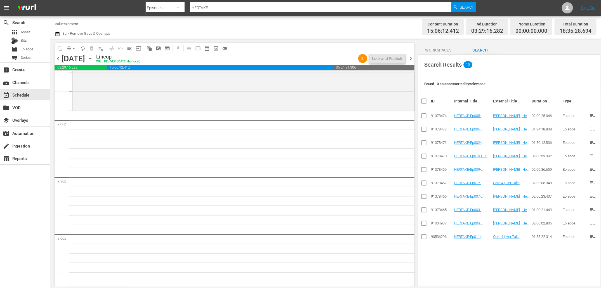
scroll to position [0, 0]
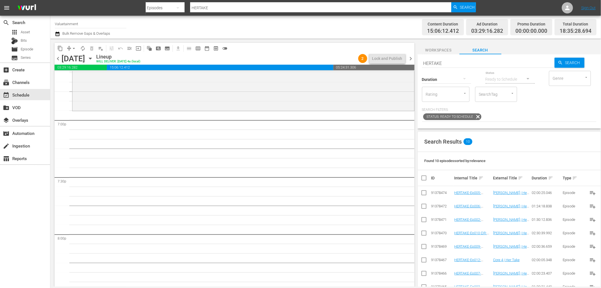
click at [480, 63] on input "HERTAKE" at bounding box center [488, 63] width 133 height 13
type input "PBD"
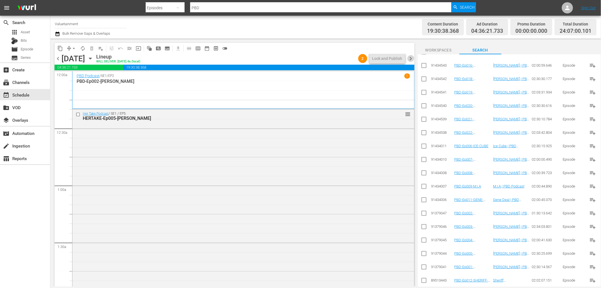
click at [410, 60] on span "chevron_right" at bounding box center [411, 58] width 7 height 7
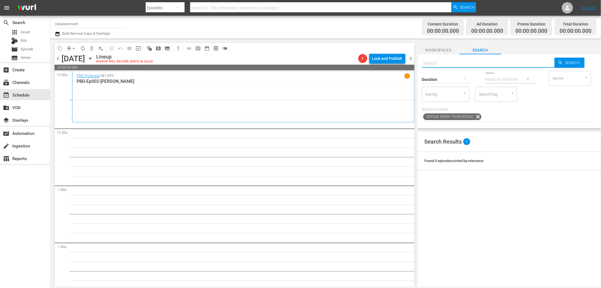
click at [475, 62] on input "text" at bounding box center [488, 63] width 133 height 13
type input "PBD"
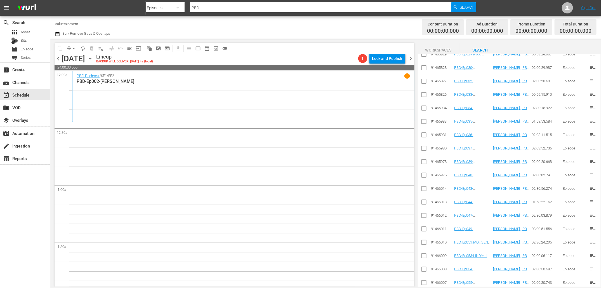
scroll to position [557, 0]
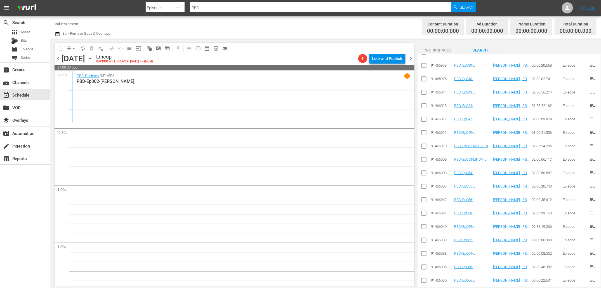
click at [425, 281] on input "checkbox" at bounding box center [424, 281] width 7 height 7
checkbox input "true"
click at [425, 268] on input "checkbox" at bounding box center [424, 268] width 7 height 7
checkbox input "true"
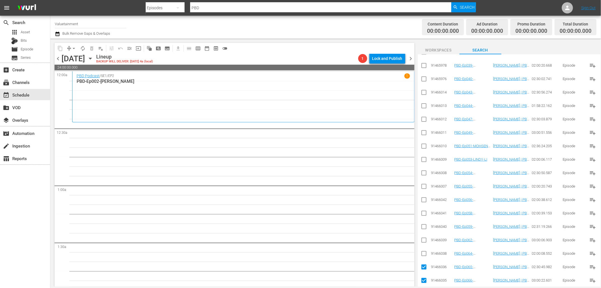
click at [425, 258] on td at bounding box center [424, 253] width 13 height 13
click at [423, 252] on input "checkbox" at bounding box center [424, 254] width 7 height 7
checkbox input "true"
click at [423, 238] on input "checkbox" at bounding box center [424, 241] width 7 height 7
checkbox input "true"
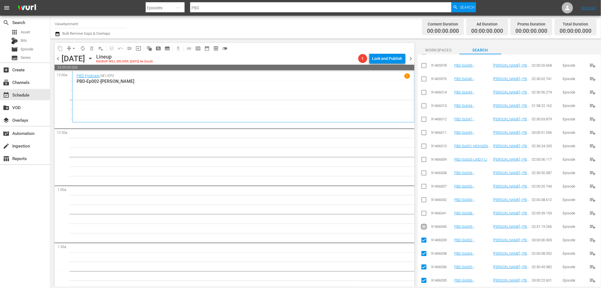
click at [423, 227] on input "checkbox" at bounding box center [424, 227] width 7 height 7
checkbox input "true"
click at [423, 214] on input "checkbox" at bounding box center [424, 214] width 7 height 7
checkbox input "true"
click at [423, 201] on input "checkbox" at bounding box center [424, 201] width 7 height 7
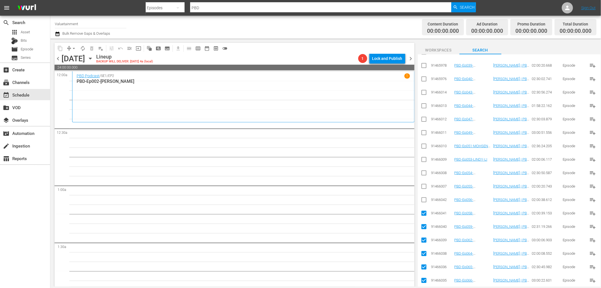
checkbox input "true"
click at [424, 186] on input "checkbox" at bounding box center [424, 187] width 7 height 7
checkbox input "true"
click at [424, 174] on input "checkbox" at bounding box center [424, 174] width 7 height 7
checkbox input "true"
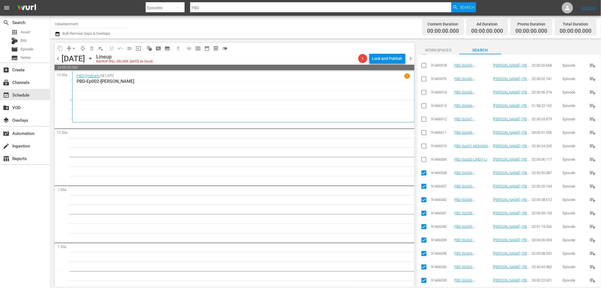
click at [424, 161] on input "checkbox" at bounding box center [424, 160] width 7 height 7
checkbox input "true"
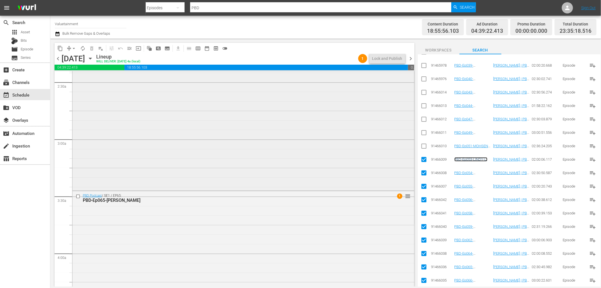
scroll to position [0, 0]
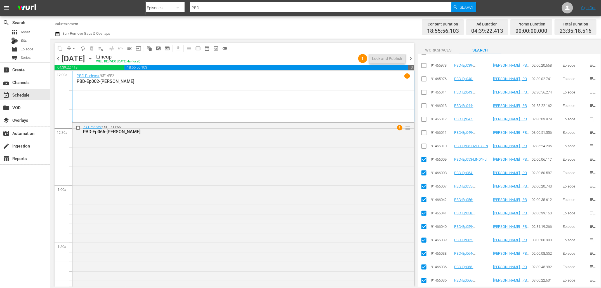
click at [410, 58] on span "chevron_right" at bounding box center [411, 58] width 7 height 7
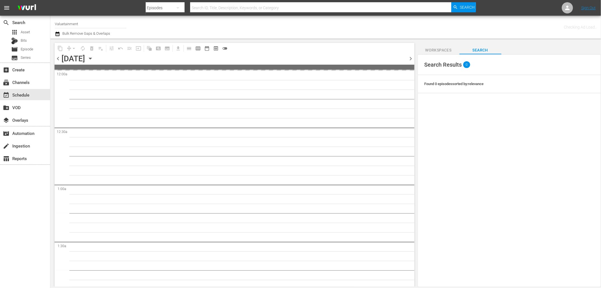
scroll to position [77, 0]
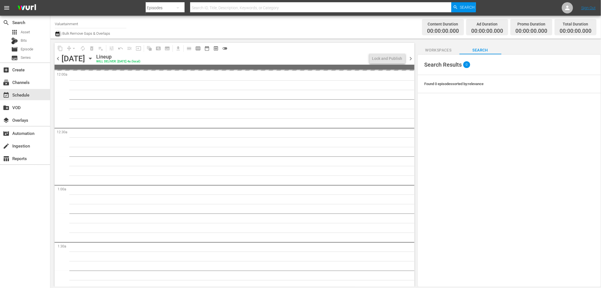
click at [57, 33] on icon "button" at bounding box center [57, 34] width 5 height 7
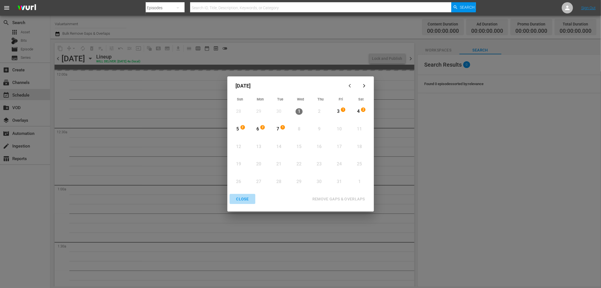
click at [240, 200] on div "CLOSE" at bounding box center [243, 199] width 22 height 7
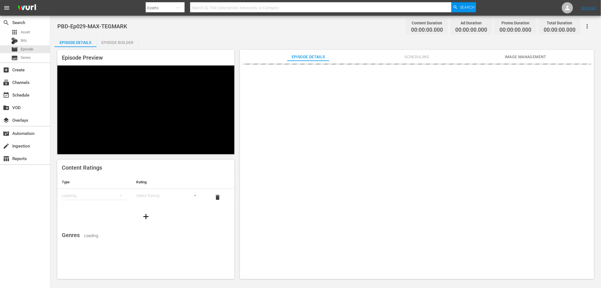
click at [113, 41] on div "Episode Builder" at bounding box center [118, 42] width 42 height 13
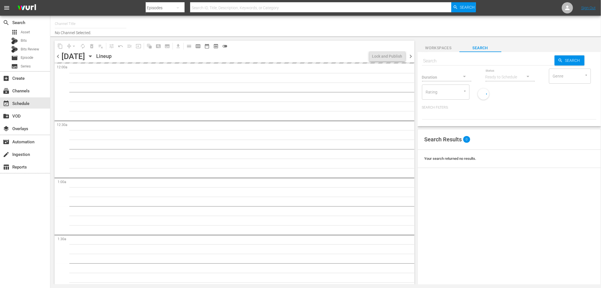
type input "Valuetainment (2099)"
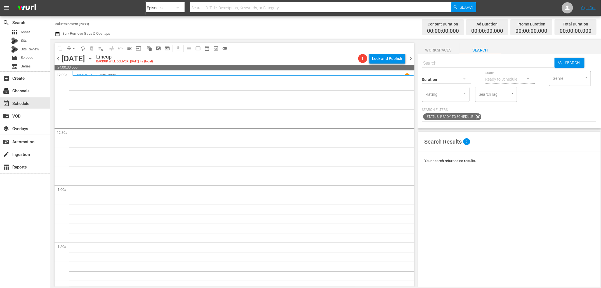
click at [457, 66] on div "Duration" at bounding box center [446, 76] width 49 height 20
click at [457, 62] on input "text" at bounding box center [488, 63] width 133 height 13
type input "hertake"
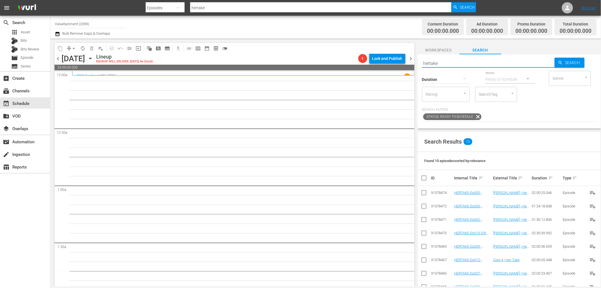
type input "Hertake"
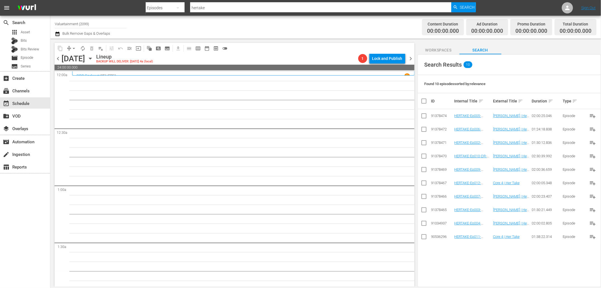
type input "Hertake"
click at [421, 102] on input "checkbox" at bounding box center [426, 101] width 11 height 7
checkbox input "true"
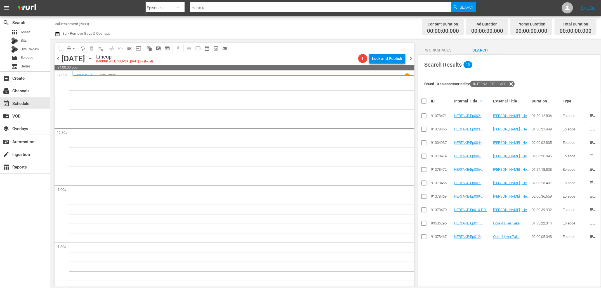
checkbox input "true"
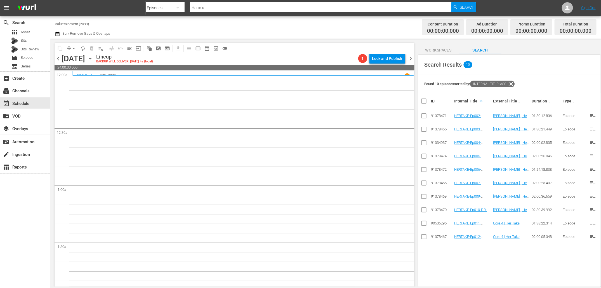
checkbox input "true"
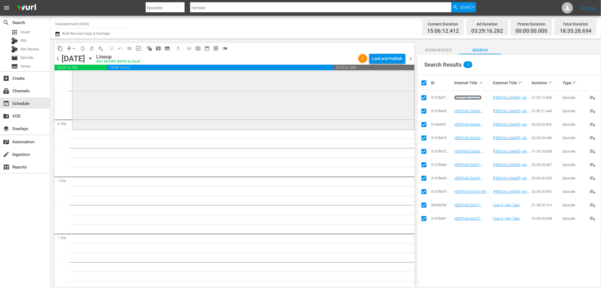
scroll to position [2072, 0]
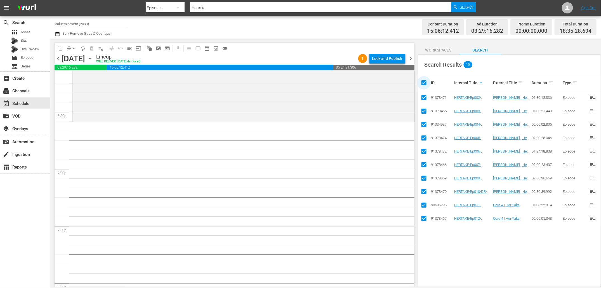
click at [424, 84] on input "checkbox" at bounding box center [426, 82] width 11 height 7
checkbox input "false"
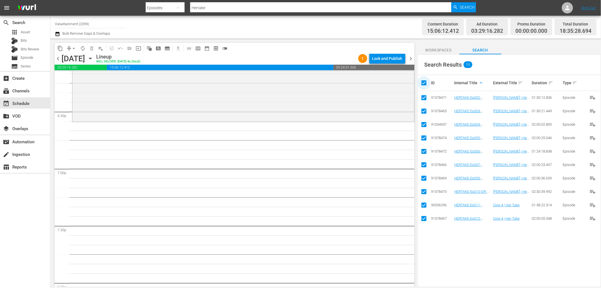
checkbox input "false"
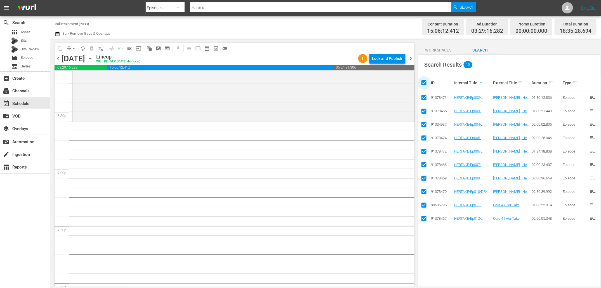
checkbox input "false"
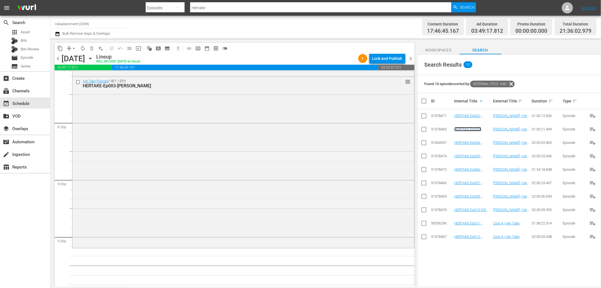
scroll to position [2291, 0]
click at [79, 81] on input "checkbox" at bounding box center [79, 80] width 6 height 5
click at [94, 45] on button "delete_forever_outlined" at bounding box center [91, 48] width 9 height 9
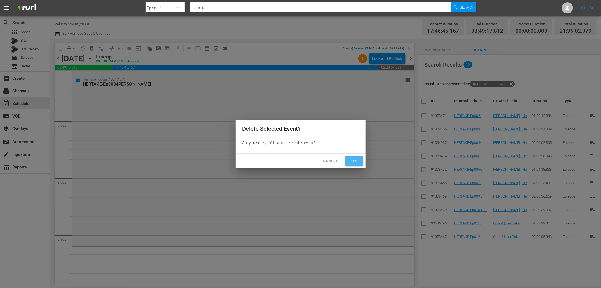
click at [355, 160] on span "Ok" at bounding box center [354, 161] width 9 height 7
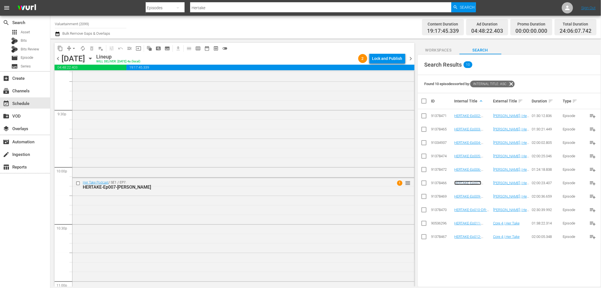
scroll to position [2536, 0]
click at [408, 60] on span "chevron_right" at bounding box center [411, 58] width 7 height 7
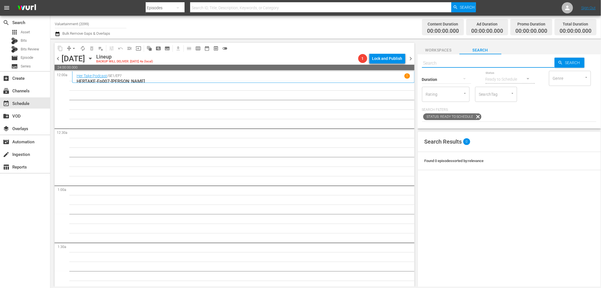
click at [484, 65] on input "text" at bounding box center [488, 63] width 133 height 13
type input "PBD"
click at [573, 61] on span "Search" at bounding box center [574, 63] width 22 height 10
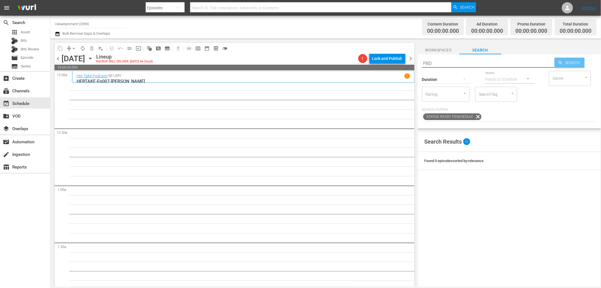
type input "PBD"
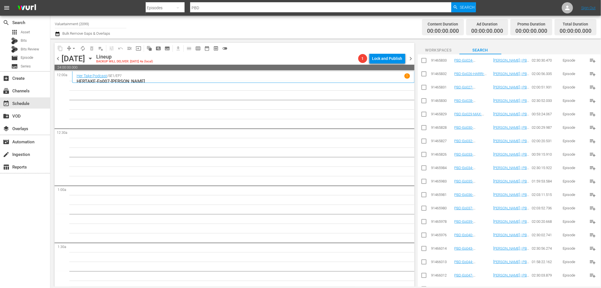
scroll to position [404, 0]
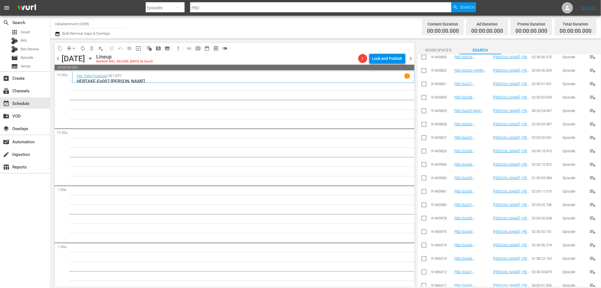
click at [425, 123] on input "checkbox" at bounding box center [424, 125] width 7 height 7
checkbox input "true"
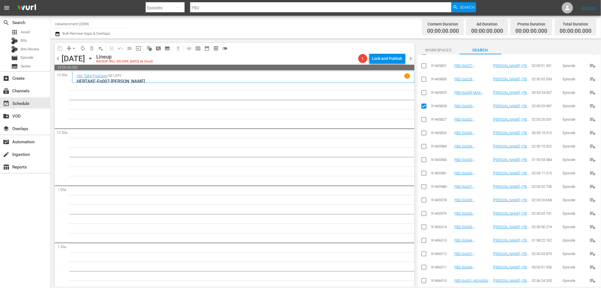
scroll to position [386, 0]
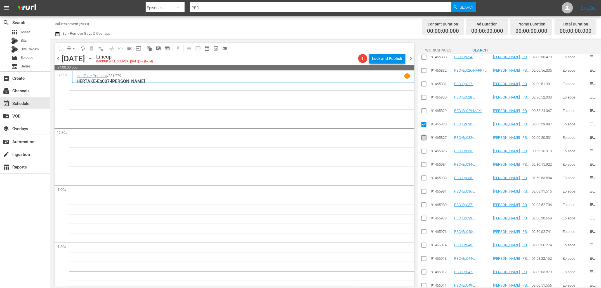
click at [425, 136] on input "checkbox" at bounding box center [424, 138] width 7 height 7
checkbox input "true"
click at [425, 149] on input "checkbox" at bounding box center [424, 152] width 7 height 7
checkbox input "true"
click at [425, 164] on input "checkbox" at bounding box center [424, 165] width 7 height 7
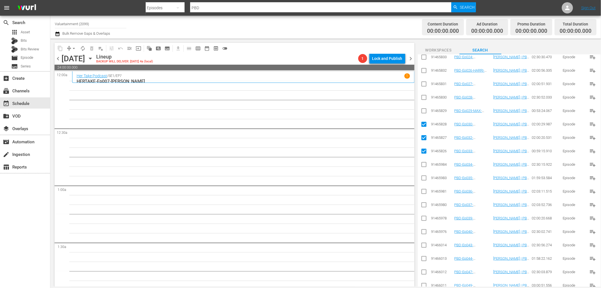
checkbox input "true"
click at [424, 177] on input "checkbox" at bounding box center [424, 179] width 7 height 7
checkbox input "true"
click at [424, 193] on input "checkbox" at bounding box center [424, 192] width 7 height 7
checkbox input "true"
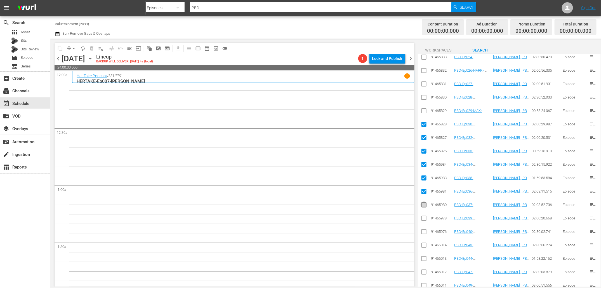
click at [424, 201] on icon at bounding box center [424, 204] width 7 height 7
click at [422, 205] on input "checkbox" at bounding box center [424, 206] width 7 height 7
checkbox input "true"
click at [422, 218] on input "checkbox" at bounding box center [424, 219] width 7 height 7
checkbox input "true"
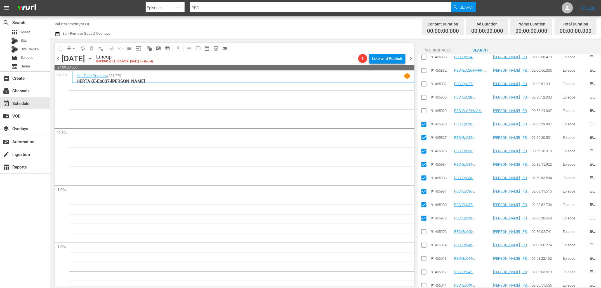
click at [424, 231] on input "checkbox" at bounding box center [424, 232] width 7 height 7
checkbox input "true"
click at [426, 244] on input "checkbox" at bounding box center [424, 246] width 7 height 7
checkbox input "true"
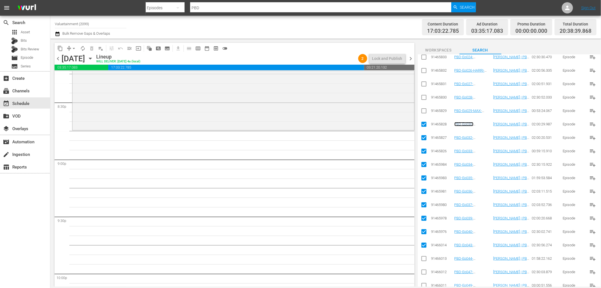
scroll to position [2297, 0]
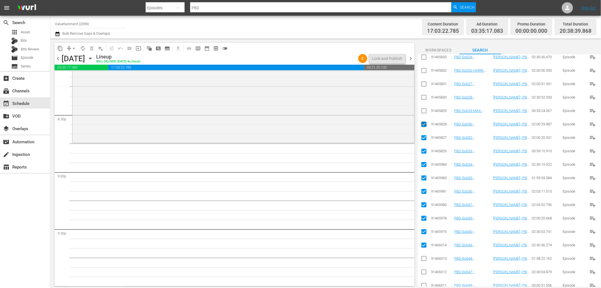
click at [424, 125] on input "checkbox" at bounding box center [424, 125] width 7 height 7
checkbox input "false"
click at [424, 139] on input "checkbox" at bounding box center [424, 138] width 7 height 7
checkbox input "false"
click at [424, 153] on input "checkbox" at bounding box center [424, 152] width 7 height 7
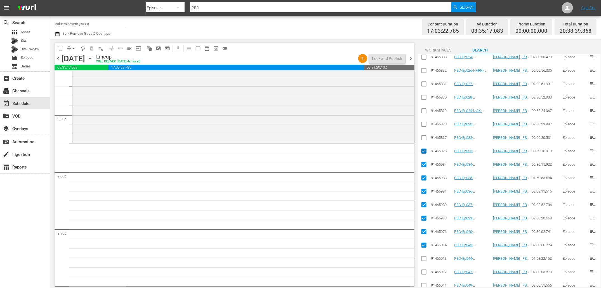
checkbox input "false"
click at [424, 164] on input "checkbox" at bounding box center [424, 165] width 7 height 7
checkbox input "false"
click at [424, 177] on input "checkbox" at bounding box center [424, 179] width 7 height 7
checkbox input "false"
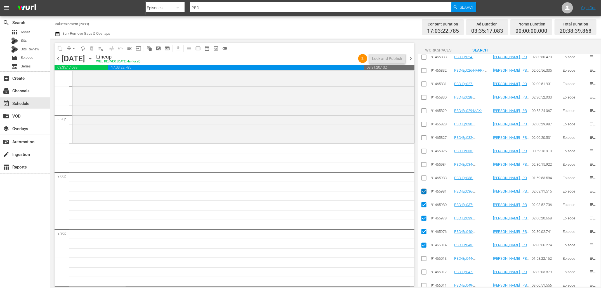
click at [425, 193] on input "checkbox" at bounding box center [424, 192] width 7 height 7
checkbox input "false"
click at [424, 205] on input "checkbox" at bounding box center [424, 206] width 7 height 7
checkbox input "false"
click at [424, 217] on input "checkbox" at bounding box center [424, 219] width 7 height 7
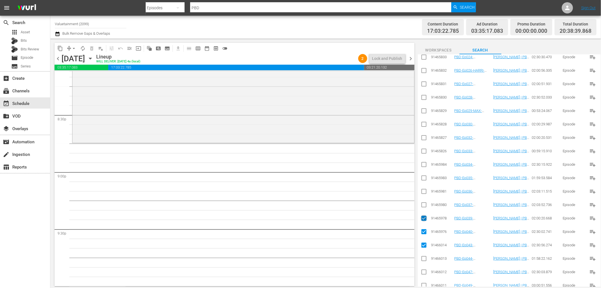
checkbox input "false"
click at [426, 228] on icon at bounding box center [424, 231] width 7 height 7
click at [424, 229] on input "checkbox" at bounding box center [424, 232] width 7 height 7
checkbox input "false"
click at [424, 244] on input "checkbox" at bounding box center [424, 246] width 7 height 7
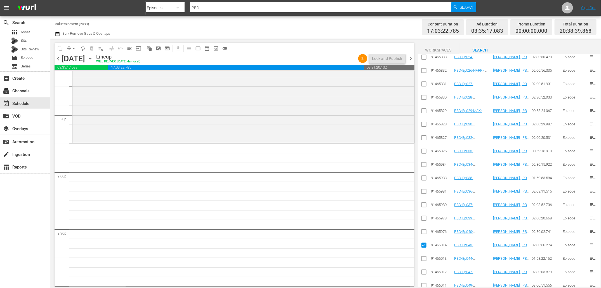
checkbox input "false"
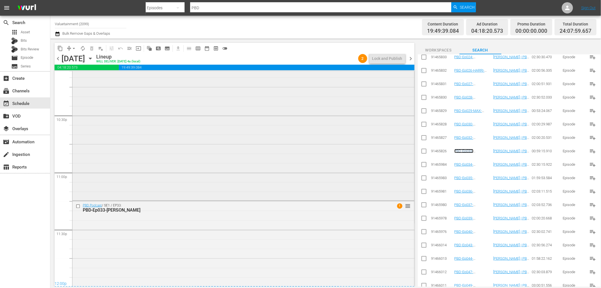
scroll to position [2552, 0]
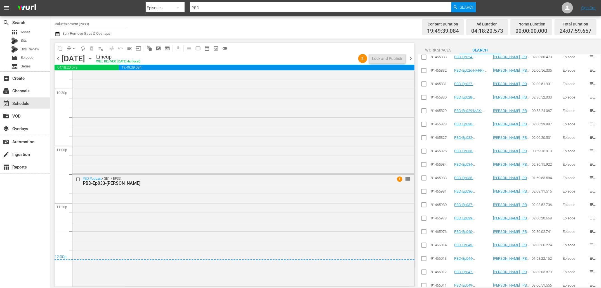
click at [59, 33] on icon "button" at bounding box center [57, 34] width 4 height 4
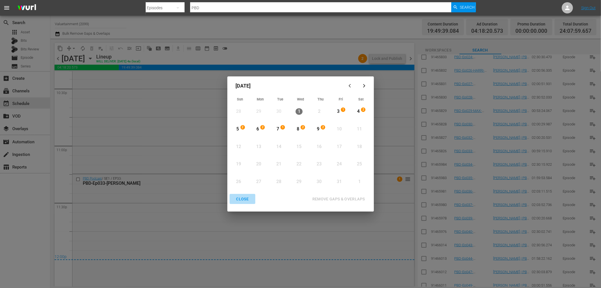
click at [242, 203] on button "CLOSE" at bounding box center [243, 199] width 26 height 10
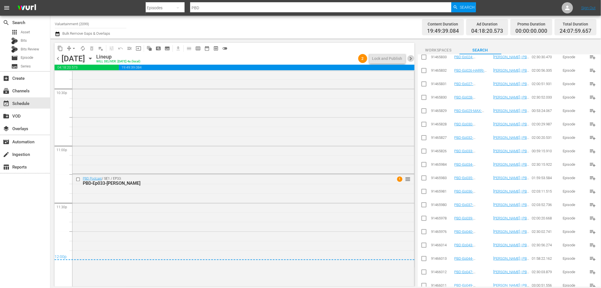
click at [409, 58] on span "chevron_right" at bounding box center [411, 58] width 7 height 7
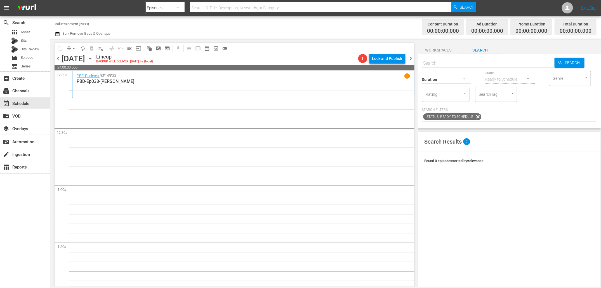
click at [479, 62] on input "text" at bounding box center [488, 63] width 133 height 13
type input "PBD"
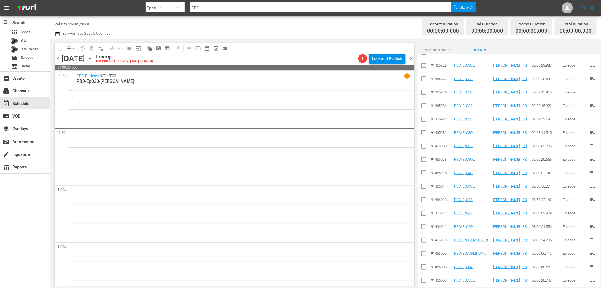
scroll to position [466, 0]
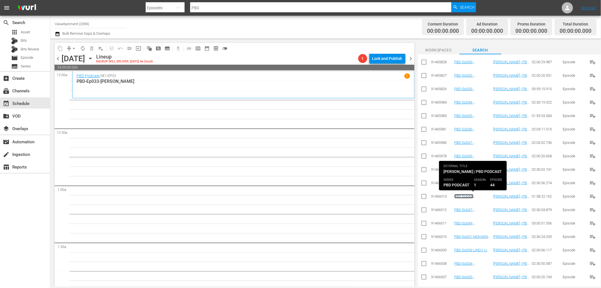
click at [476, 195] on link "PBD-Ep044-[PERSON_NAME]" at bounding box center [468, 198] width 27 height 8
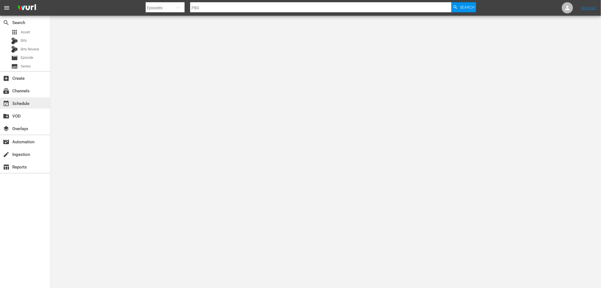
click at [23, 105] on div "event_available Schedule" at bounding box center [15, 102] width 31 height 5
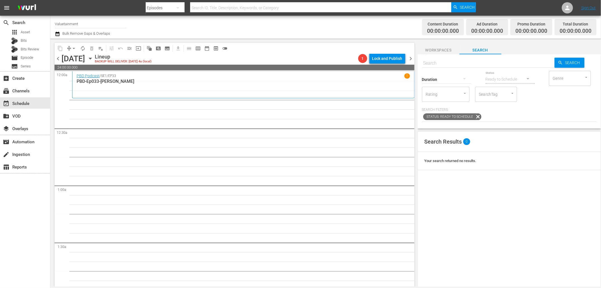
click at [93, 60] on div "[DATE] [DATE]" at bounding box center [78, 58] width 32 height 9
click at [488, 62] on input "text" at bounding box center [488, 63] width 133 height 13
type input "pbd"
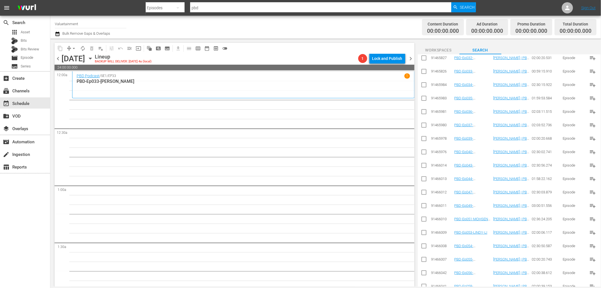
scroll to position [491, 0]
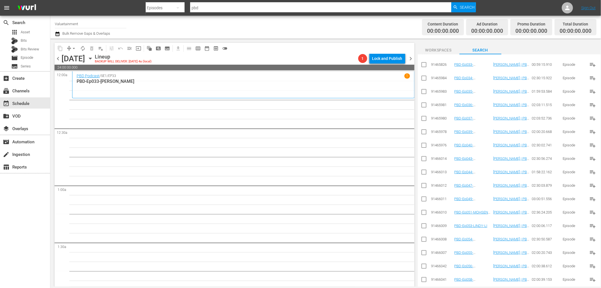
click at [423, 187] on input "checkbox" at bounding box center [424, 186] width 7 height 7
checkbox input "true"
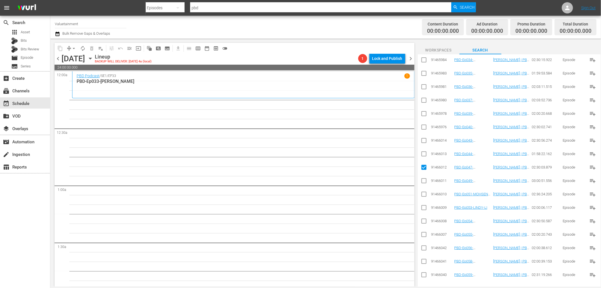
scroll to position [473, 0]
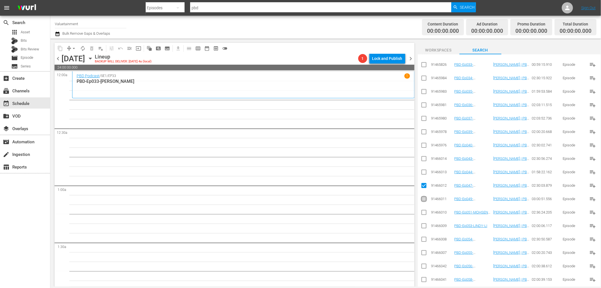
click at [423, 198] on input "checkbox" at bounding box center [424, 200] width 7 height 7
checkbox input "true"
click at [423, 213] on input "checkbox" at bounding box center [424, 213] width 7 height 7
checkbox input "true"
click at [422, 183] on input "checkbox" at bounding box center [424, 186] width 7 height 7
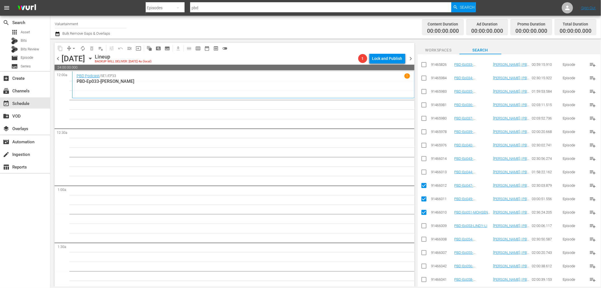
checkbox input "false"
click at [425, 225] on input "checkbox" at bounding box center [424, 227] width 7 height 7
checkbox input "true"
click at [425, 241] on input "checkbox" at bounding box center [424, 240] width 7 height 7
checkbox input "true"
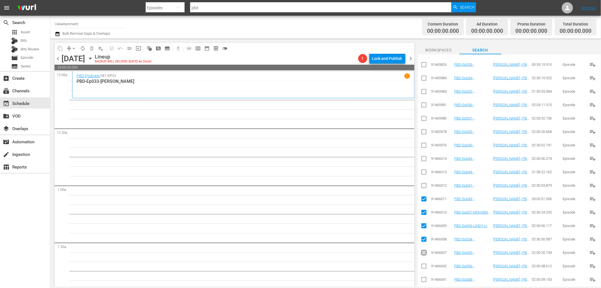
click at [424, 255] on input "checkbox" at bounding box center [424, 253] width 7 height 7
checkbox input "true"
click at [424, 266] on input "checkbox" at bounding box center [424, 267] width 7 height 7
checkbox input "true"
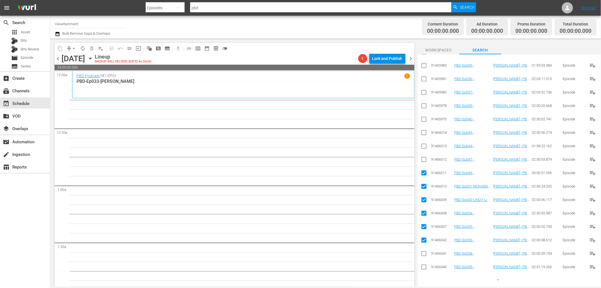
click at [425, 253] on input "checkbox" at bounding box center [424, 254] width 7 height 7
checkbox input "true"
click at [425, 268] on input "checkbox" at bounding box center [424, 268] width 7 height 7
checkbox input "true"
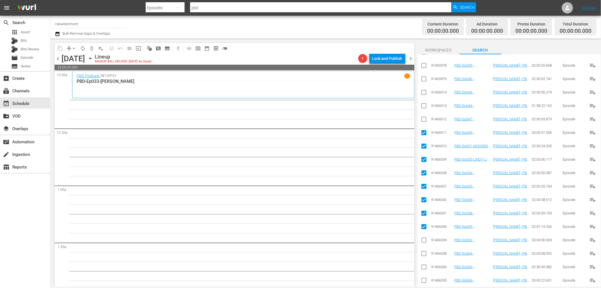
click at [424, 240] on input "checkbox" at bounding box center [424, 241] width 7 height 7
checkbox input "true"
click at [423, 254] on input "checkbox" at bounding box center [424, 254] width 7 height 7
checkbox input "true"
click at [423, 266] on input "checkbox" at bounding box center [424, 268] width 7 height 7
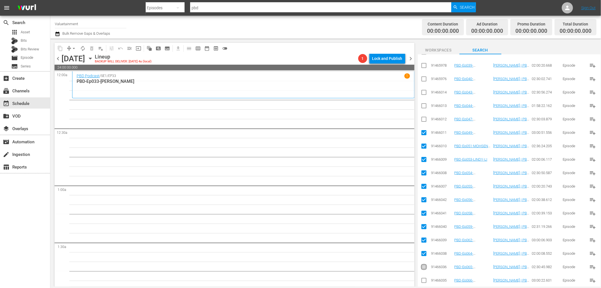
checkbox input "true"
click at [423, 276] on td at bounding box center [424, 280] width 13 height 13
click at [423, 279] on input "checkbox" at bounding box center [424, 281] width 7 height 7
checkbox input "true"
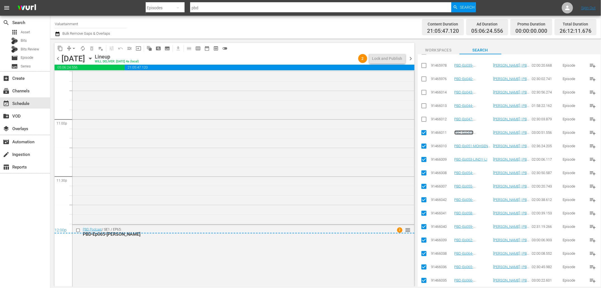
scroll to position [2591, 0]
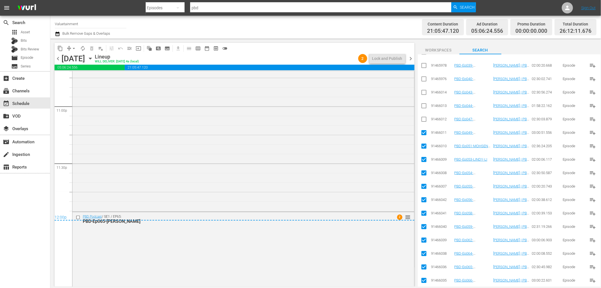
click at [78, 216] on div "12:00p" at bounding box center [235, 218] width 360 height 6
click at [76, 217] on div "12:00p" at bounding box center [235, 218] width 360 height 6
click at [79, 217] on div "12:00p" at bounding box center [235, 218] width 360 height 6
click at [78, 217] on div "12:00p" at bounding box center [235, 218] width 360 height 6
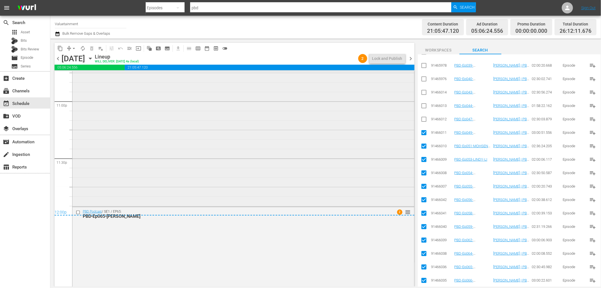
scroll to position [2596, 0]
click at [77, 217] on div "PBD Podcast / SE1 / EP65: PBD-Ep065-[PERSON_NAME]" at bounding box center [228, 214] width 308 height 10
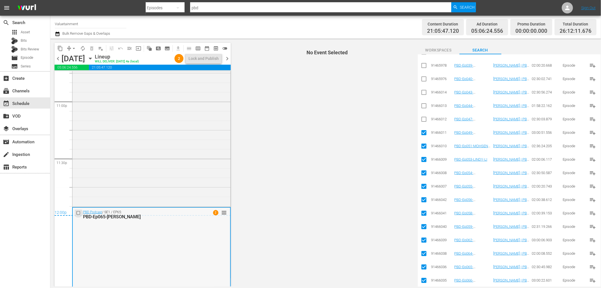
click at [78, 215] on input "checkbox" at bounding box center [79, 213] width 6 height 5
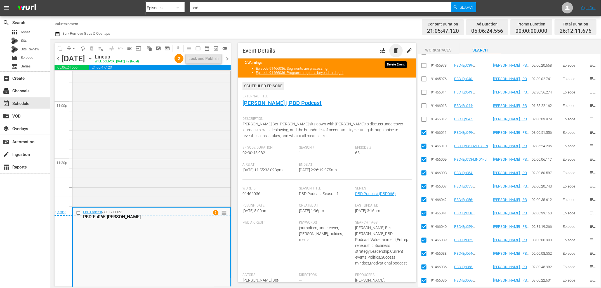
click at [396, 48] on span "delete" at bounding box center [396, 50] width 7 height 7
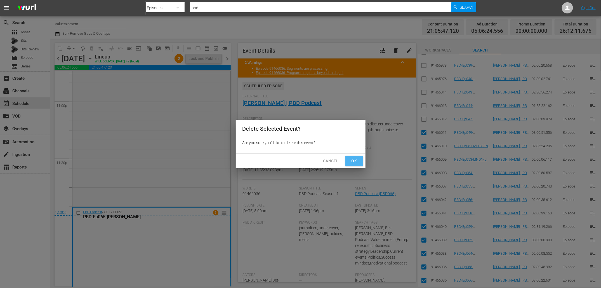
click at [353, 161] on span "Ok" at bounding box center [354, 161] width 9 height 7
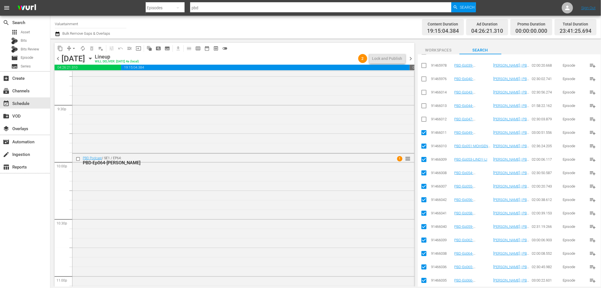
scroll to position [2406, 0]
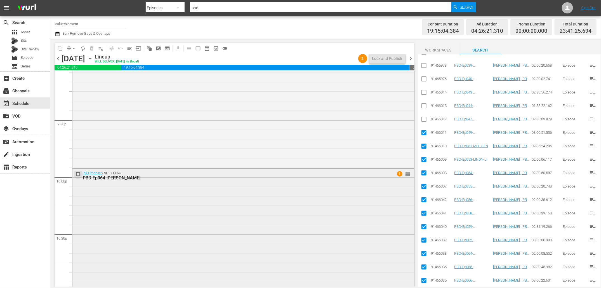
click at [78, 174] on input "checkbox" at bounding box center [79, 174] width 6 height 5
click at [92, 49] on span "delete_forever_outlined" at bounding box center [92, 49] width 6 height 6
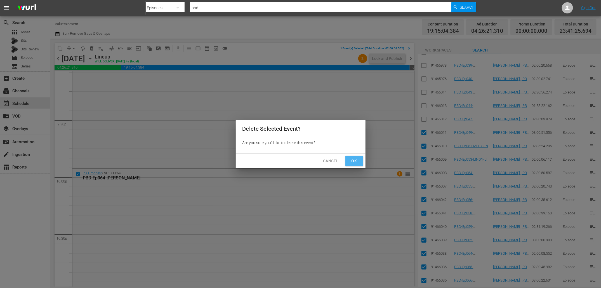
click at [350, 160] on span "Ok" at bounding box center [354, 161] width 9 height 7
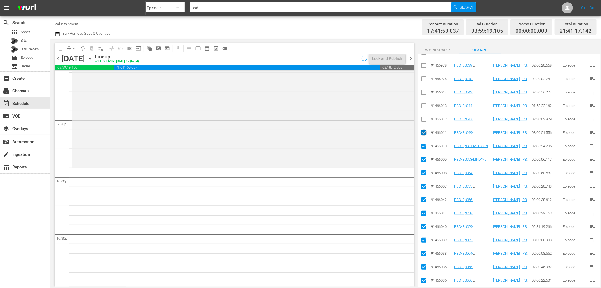
click at [424, 133] on input "checkbox" at bounding box center [424, 133] width 7 height 7
checkbox input "false"
click at [424, 148] on input "checkbox" at bounding box center [424, 147] width 7 height 7
checkbox input "false"
click at [423, 158] on input "checkbox" at bounding box center [424, 160] width 7 height 7
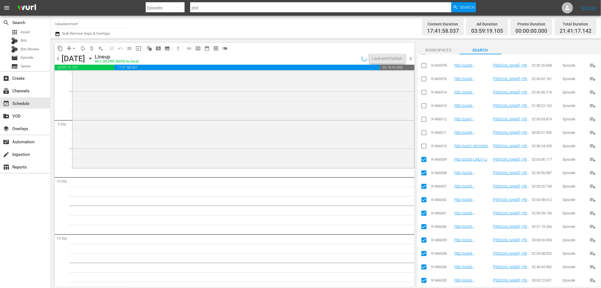
checkbox input "false"
click at [423, 169] on td at bounding box center [424, 172] width 13 height 13
click at [425, 172] on input "checkbox" at bounding box center [424, 174] width 7 height 7
checkbox input "false"
click at [426, 191] on input "checkbox" at bounding box center [424, 187] width 7 height 7
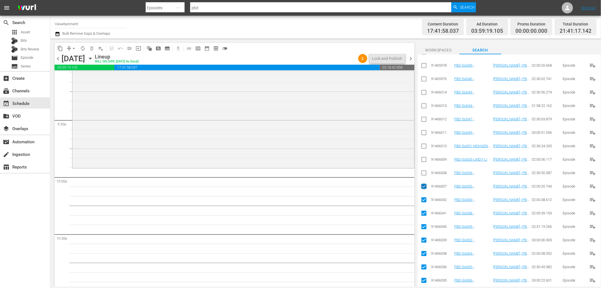
checkbox input "false"
click at [425, 199] on input "checkbox" at bounding box center [424, 201] width 7 height 7
checkbox input "false"
click at [425, 215] on input "checkbox" at bounding box center [424, 214] width 7 height 7
checkbox input "false"
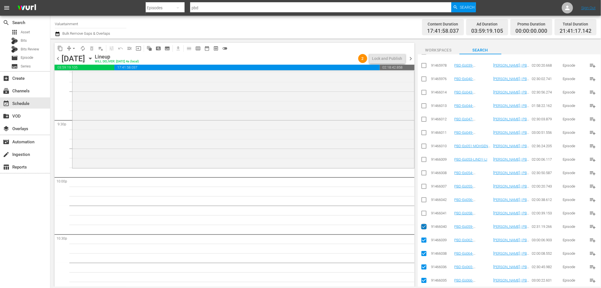
click at [425, 226] on input "checkbox" at bounding box center [424, 227] width 7 height 7
checkbox input "false"
click at [425, 243] on input "checkbox" at bounding box center [424, 241] width 7 height 7
checkbox input "false"
click at [425, 253] on input "checkbox" at bounding box center [424, 254] width 7 height 7
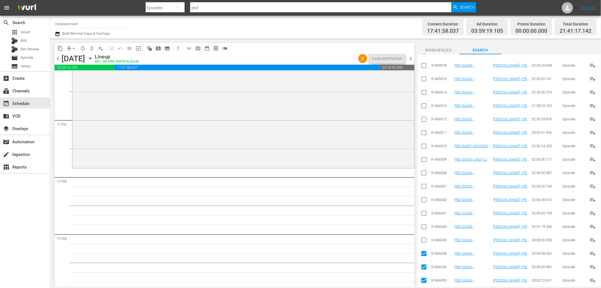
checkbox input "false"
click at [425, 268] on input "checkbox" at bounding box center [424, 268] width 7 height 7
checkbox input "false"
click at [424, 280] on input "checkbox" at bounding box center [424, 281] width 7 height 7
checkbox input "false"
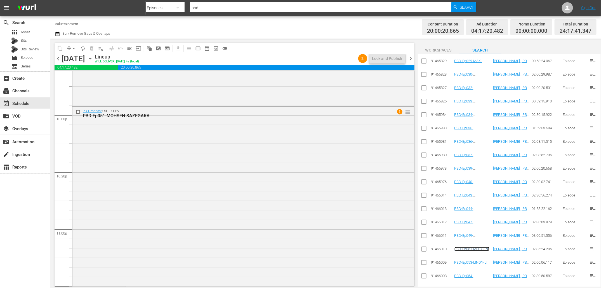
scroll to position [452, 0]
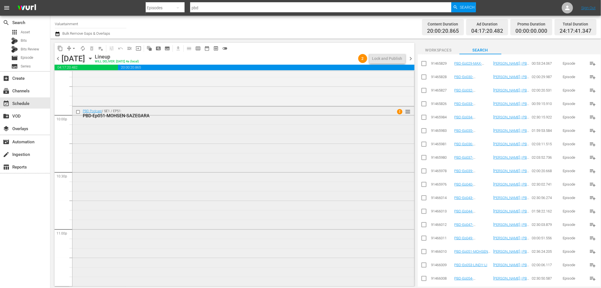
click at [78, 111] on input "checkbox" at bounding box center [79, 111] width 6 height 5
click at [91, 46] on span "delete_forever_outlined" at bounding box center [92, 49] width 6 height 6
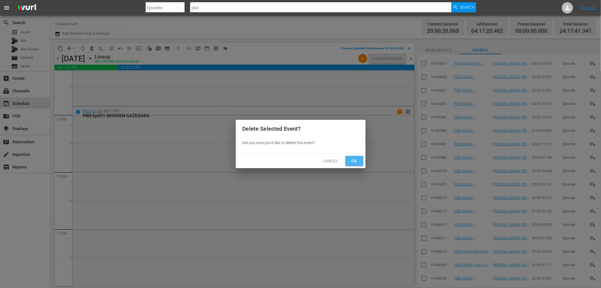
click at [353, 159] on span "Ok" at bounding box center [354, 161] width 9 height 7
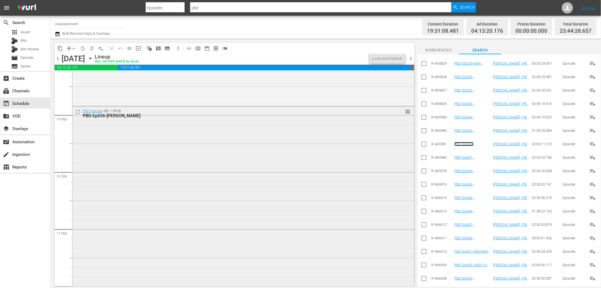
scroll to position [2525, 0]
click at [210, 209] on div "PBD Podcast / SE1 / EP36: PBD-Ep036-[PERSON_NAME] reorder" at bounding box center [243, 166] width 342 height 233
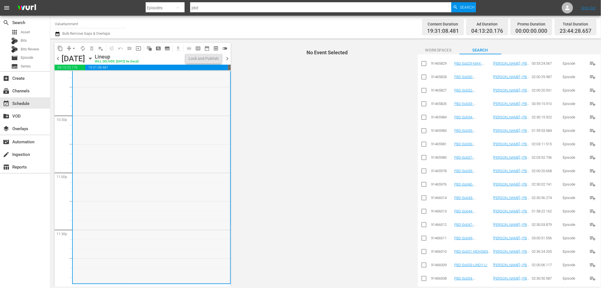
click at [165, 215] on div "PBD Podcast / SE1 / EP36: PBD-Ep036-[PERSON_NAME] reorder" at bounding box center [152, 166] width 158 height 233
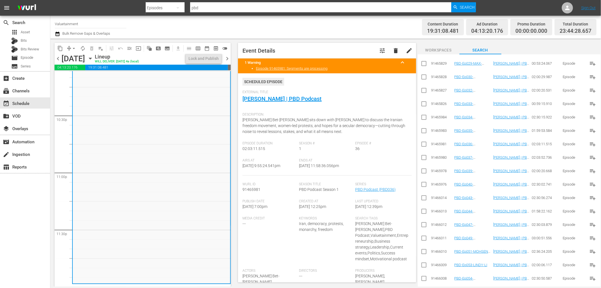
click at [165, 215] on div "PBD Podcast / SE1 / EP36: PBD-Ep036-[PERSON_NAME] reorder" at bounding box center [152, 166] width 158 height 233
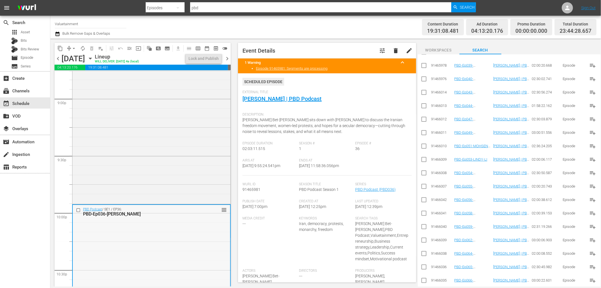
scroll to position [2376, 0]
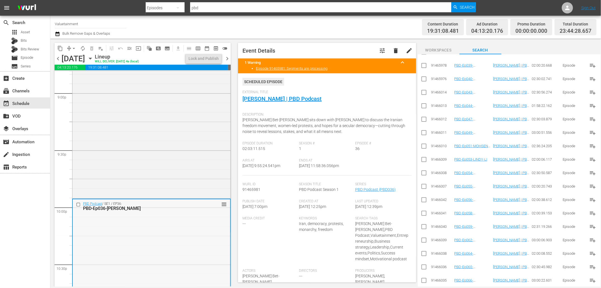
click at [78, 203] on input "checkbox" at bounding box center [79, 204] width 6 height 5
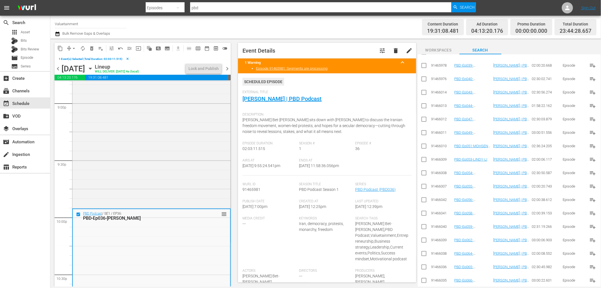
click at [90, 50] on span "delete_forever_outlined" at bounding box center [92, 49] width 6 height 6
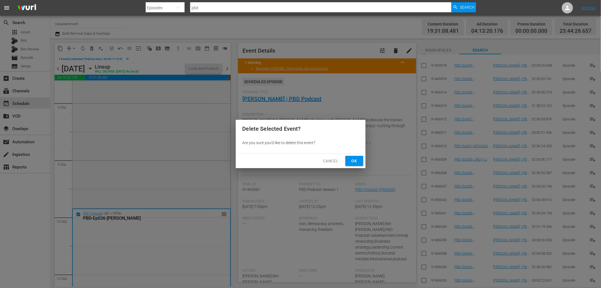
click at [359, 165] on button "Ok" at bounding box center [355, 161] width 18 height 10
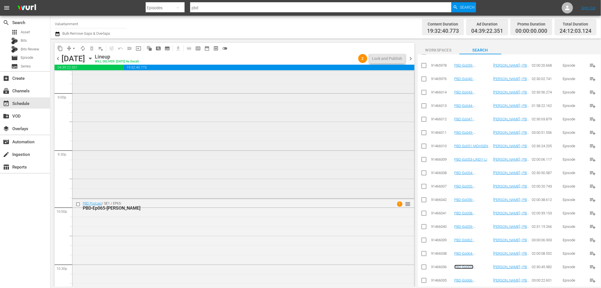
scroll to position [2575, 0]
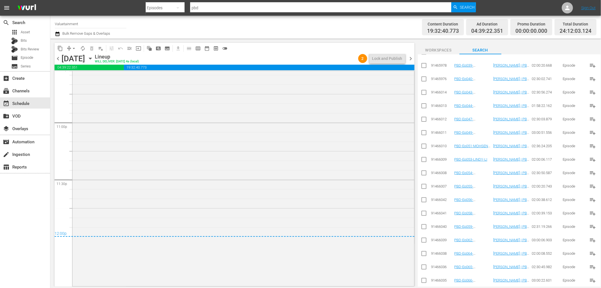
click at [57, 32] on icon "button" at bounding box center [57, 34] width 4 height 4
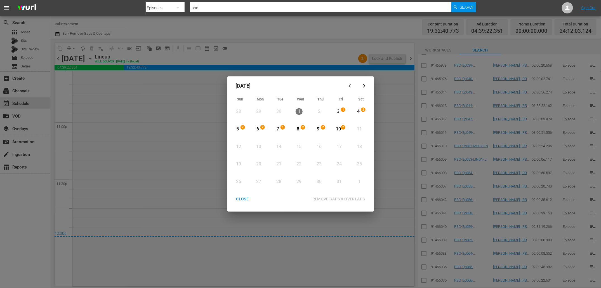
click at [245, 198] on div "CLOSE" at bounding box center [243, 199] width 22 height 7
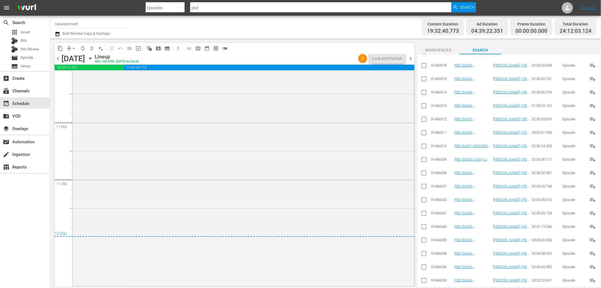
click at [410, 58] on span "chevron_right" at bounding box center [411, 58] width 7 height 7
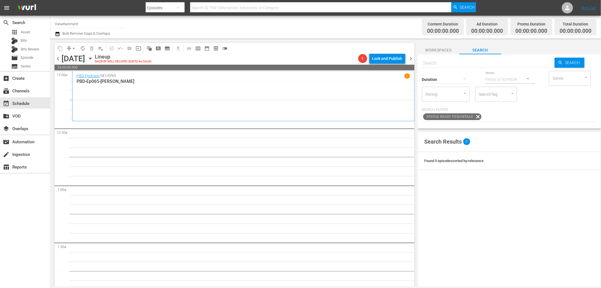
click at [472, 62] on input "text" at bounding box center [488, 63] width 133 height 13
type input "h"
type input "HERTAKE"
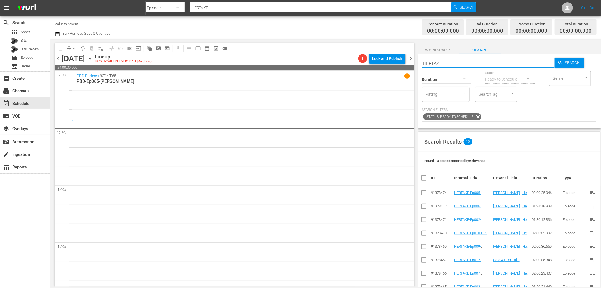
click at [569, 141] on div "Search Results 10" at bounding box center [509, 142] width 183 height 20
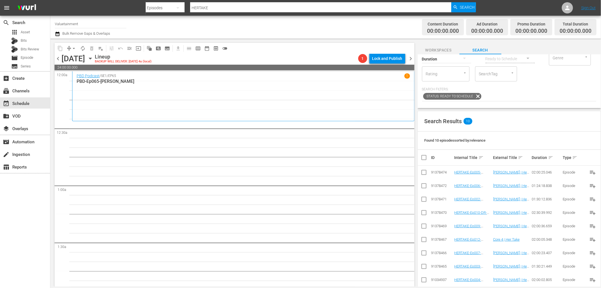
scroll to position [77, 0]
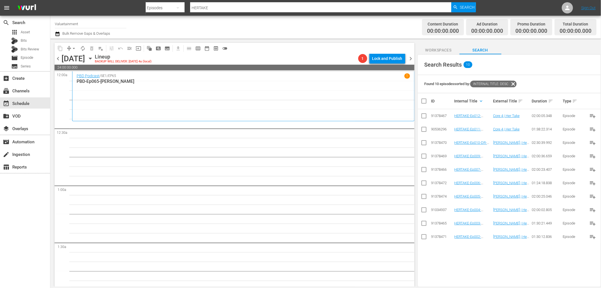
click at [425, 101] on input "checkbox" at bounding box center [426, 101] width 11 height 7
checkbox input "true"
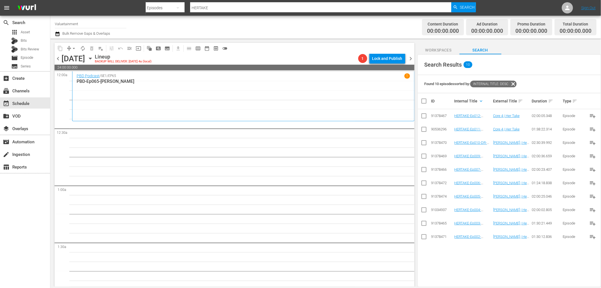
checkbox input "true"
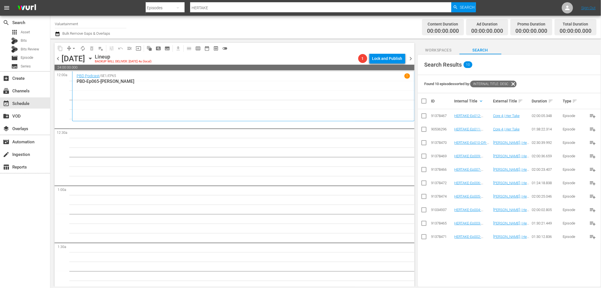
checkbox input "true"
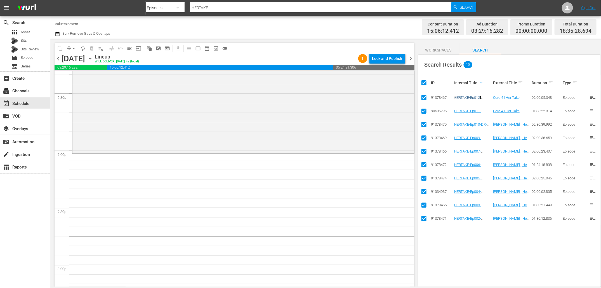
scroll to position [2112, 0]
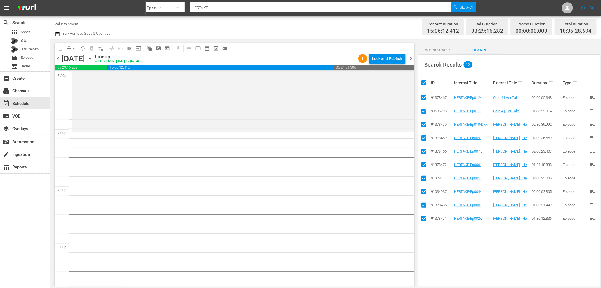
click at [425, 82] on input "checkbox" at bounding box center [426, 82] width 11 height 7
checkbox input "false"
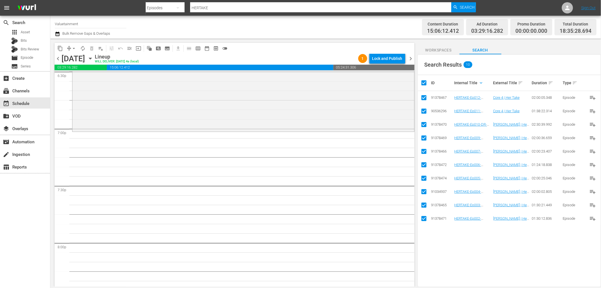
checkbox input "false"
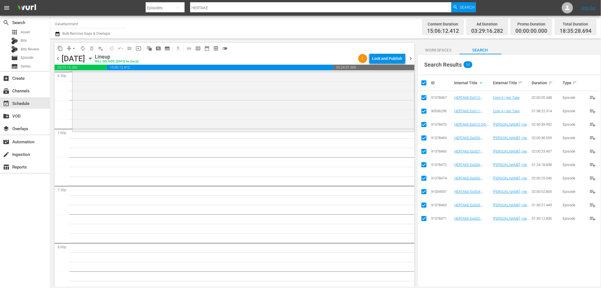
checkbox input "false"
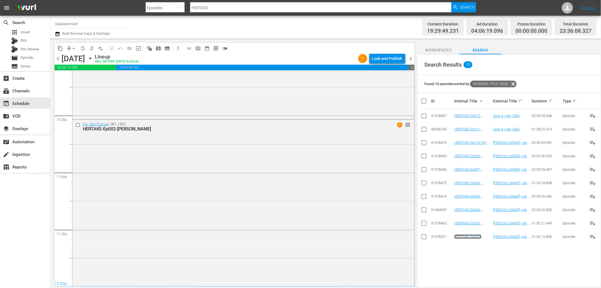
scroll to position [2529, 0]
click at [409, 60] on span "chevron_right" at bounding box center [411, 58] width 7 height 7
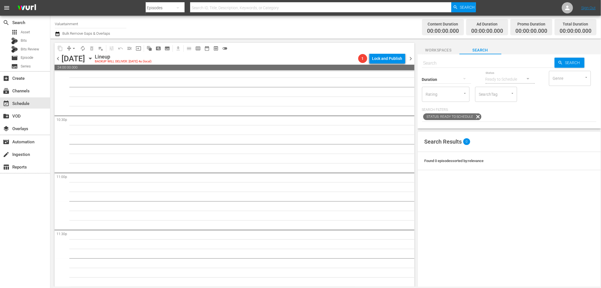
click at [486, 65] on input "text" at bounding box center [488, 63] width 133 height 13
type input "PBD"
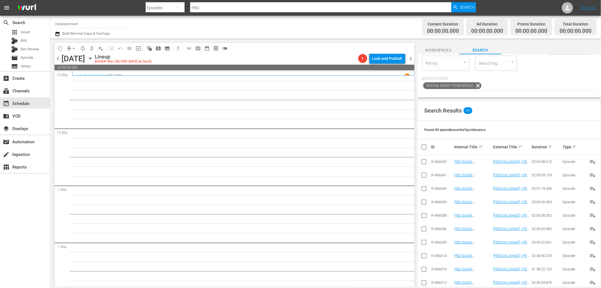
scroll to position [32, 0]
click at [70, 33] on span "Bulk Remove Gaps & Overlaps" at bounding box center [86, 33] width 49 height 4
click at [56, 33] on icon "button" at bounding box center [57, 34] width 4 height 4
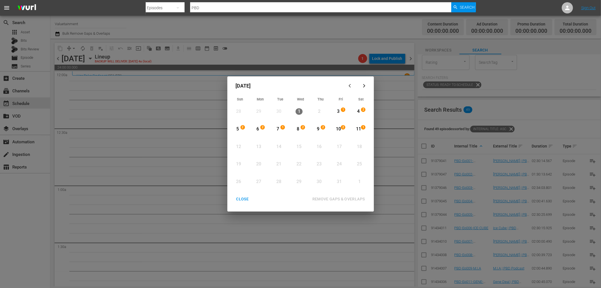
click at [241, 200] on div "CLOSE" at bounding box center [243, 199] width 22 height 7
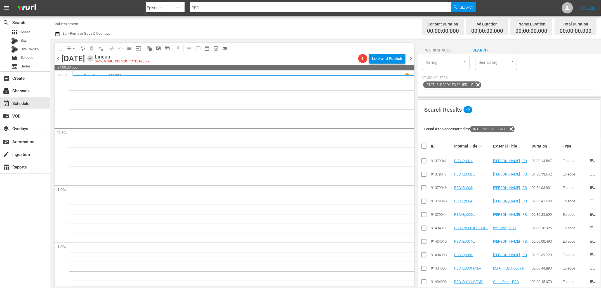
click at [93, 56] on icon "button" at bounding box center [90, 58] width 6 height 6
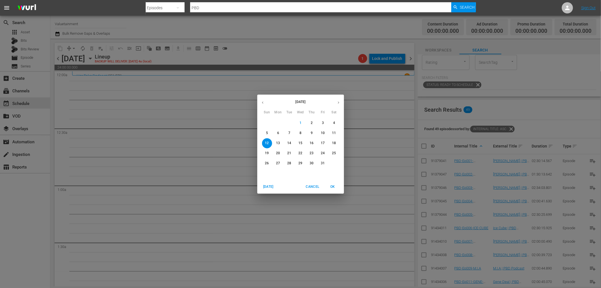
click at [323, 122] on p "3" at bounding box center [323, 123] width 2 height 5
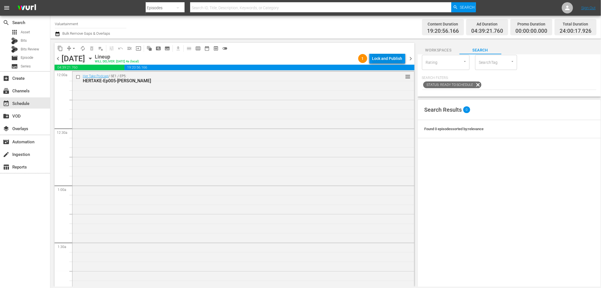
click at [389, 60] on div "Lock and Publish" at bounding box center [387, 58] width 30 height 10
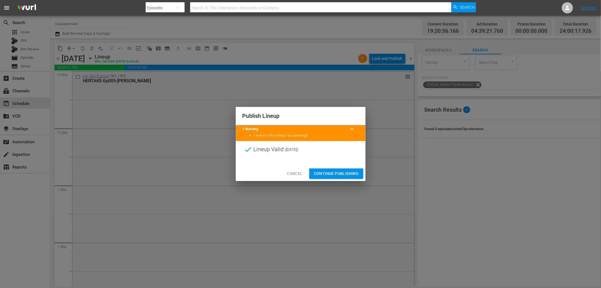
click at [347, 168] on div "Cancel Continue Publishing" at bounding box center [301, 173] width 130 height 15
click at [347, 173] on span "Continue Publishing" at bounding box center [336, 173] width 45 height 7
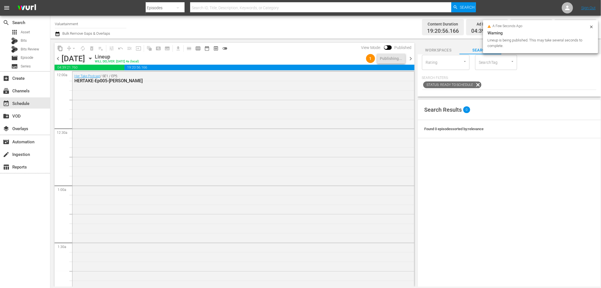
click at [410, 56] on span "chevron_right" at bounding box center [411, 58] width 7 height 7
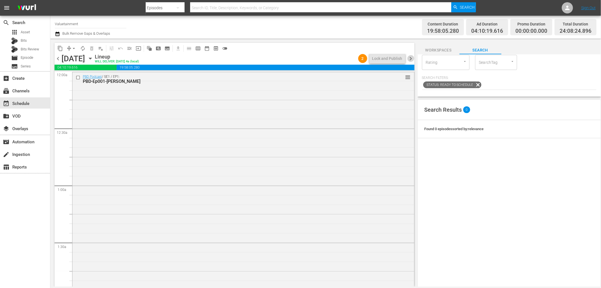
click at [411, 59] on span "chevron_right" at bounding box center [411, 58] width 7 height 7
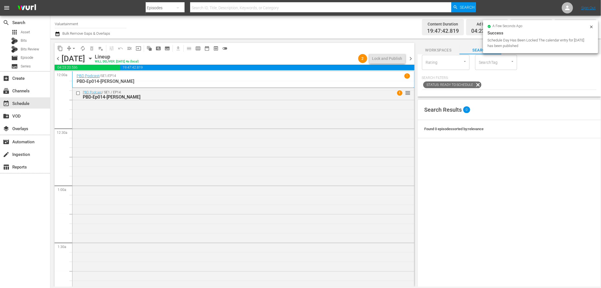
click at [412, 57] on span "chevron_right" at bounding box center [411, 58] width 7 height 7
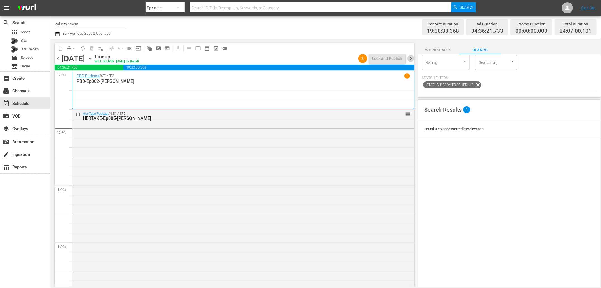
click at [412, 57] on span "chevron_right" at bounding box center [411, 58] width 7 height 7
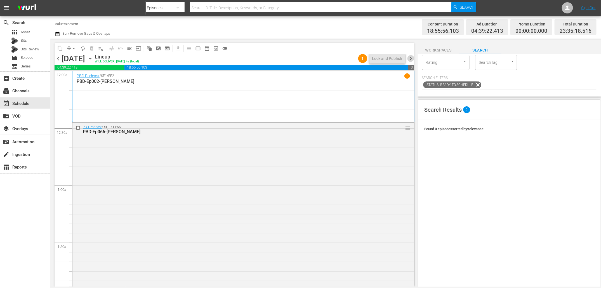
click at [412, 57] on span "chevron_right" at bounding box center [411, 58] width 7 height 7
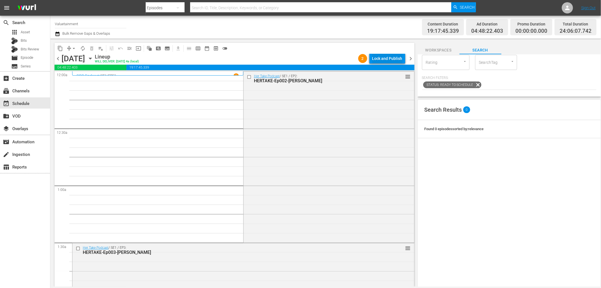
click at [389, 57] on div "Lock and Publish" at bounding box center [387, 58] width 30 height 10
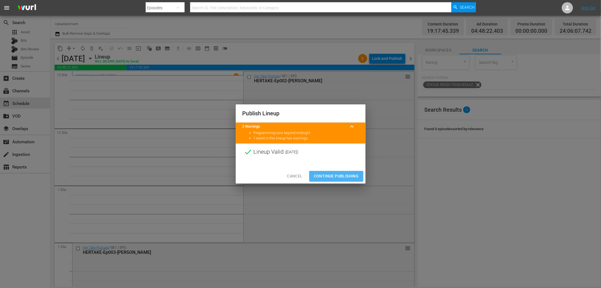
click at [326, 175] on span "Continue Publishing" at bounding box center [336, 176] width 45 height 7
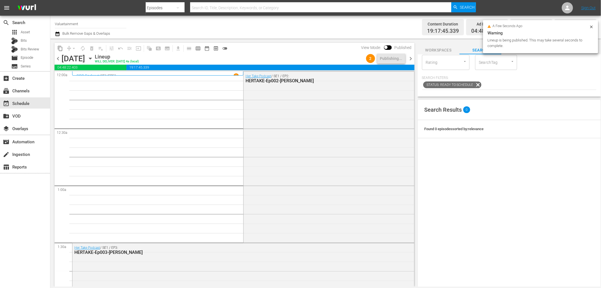
click at [411, 57] on span "chevron_right" at bounding box center [411, 58] width 7 height 7
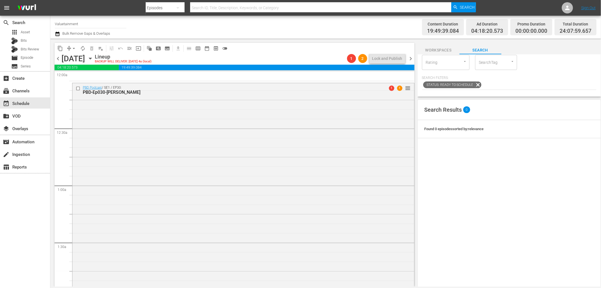
click at [60, 58] on span "chevron_left" at bounding box center [58, 58] width 7 height 7
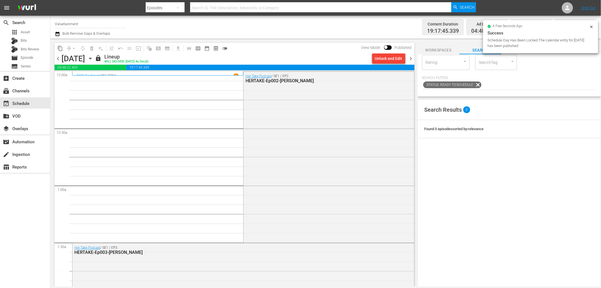
click at [387, 60] on div "Unlock and Edit" at bounding box center [388, 58] width 27 height 10
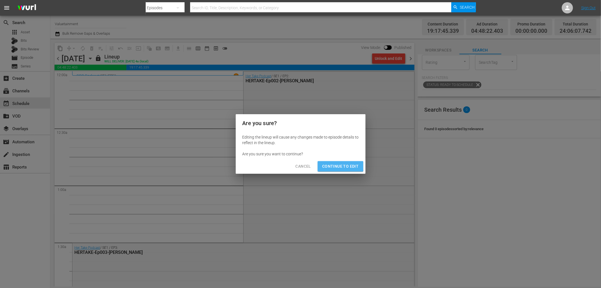
click at [340, 166] on span "Continue to Edit" at bounding box center [340, 166] width 36 height 7
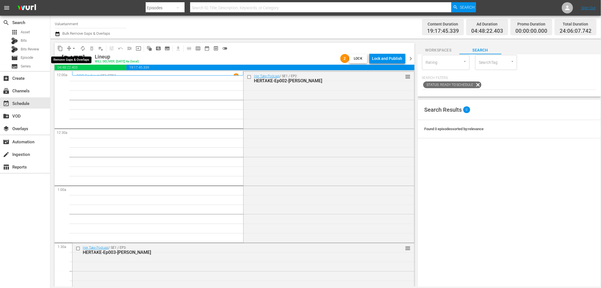
click at [71, 48] on span "arrow_drop_down" at bounding box center [74, 49] width 6 height 6
click at [75, 78] on li "Align to End of Previous Day" at bounding box center [74, 77] width 59 height 9
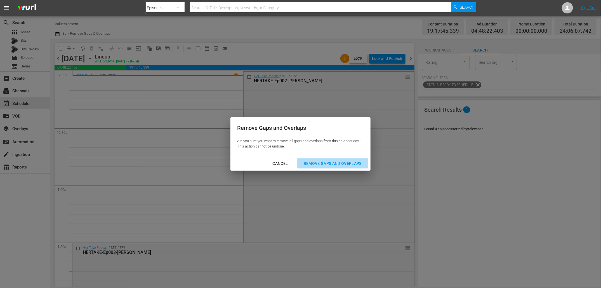
click at [353, 163] on div "Remove Gaps and Overlaps" at bounding box center [332, 163] width 67 height 7
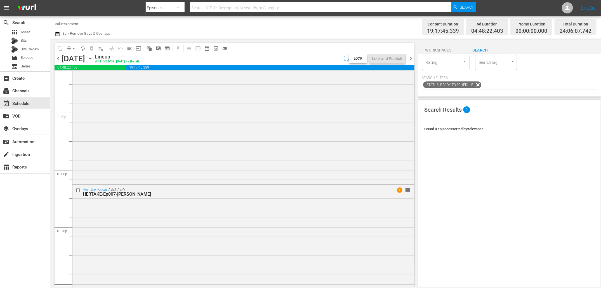
scroll to position [2347, 0]
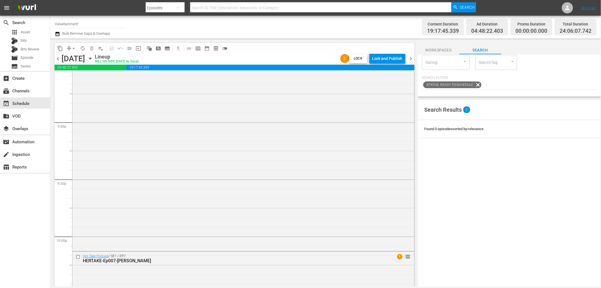
click at [395, 60] on div "Lock and Publish" at bounding box center [387, 58] width 30 height 10
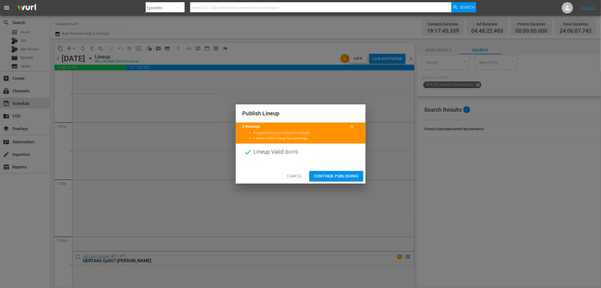
click at [334, 175] on span "Continue Publishing" at bounding box center [336, 176] width 45 height 7
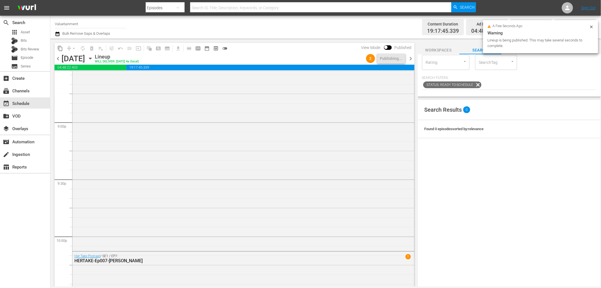
click at [411, 58] on span "chevron_right" at bounding box center [411, 58] width 7 height 7
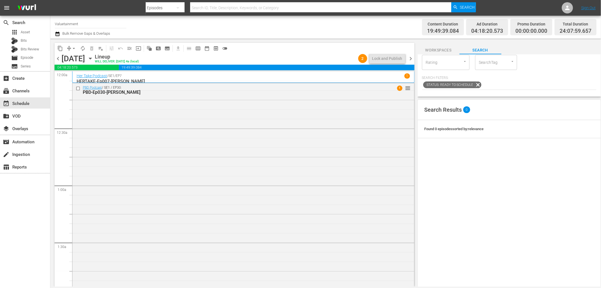
click at [409, 60] on span "chevron_right" at bounding box center [411, 58] width 7 height 7
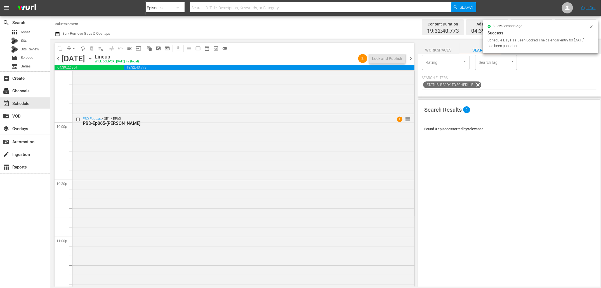
scroll to position [2575, 0]
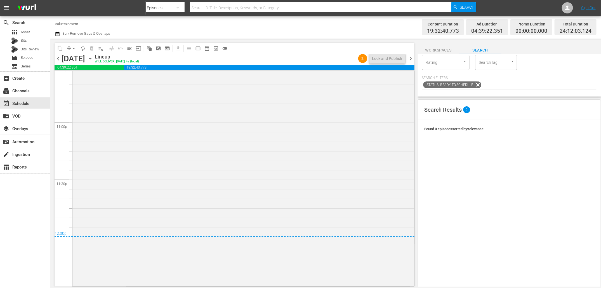
click at [411, 57] on span "chevron_right" at bounding box center [411, 58] width 7 height 7
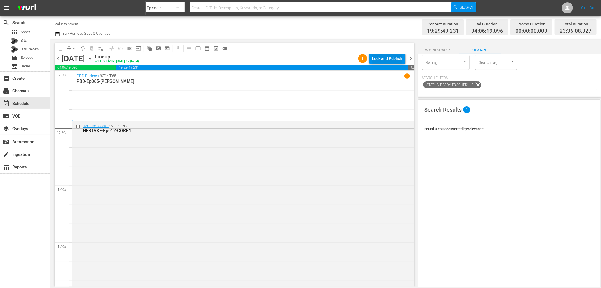
click at [389, 55] on div "Lock and Publish" at bounding box center [387, 58] width 30 height 10
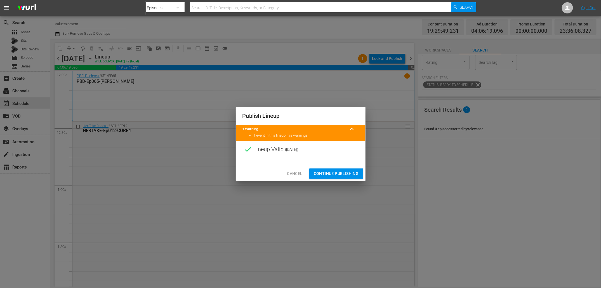
click at [331, 172] on span "Continue Publishing" at bounding box center [336, 173] width 45 height 7
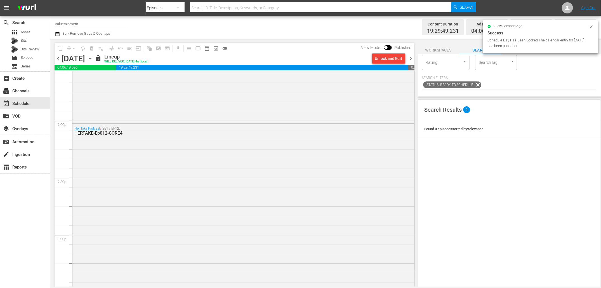
scroll to position [2529, 0]
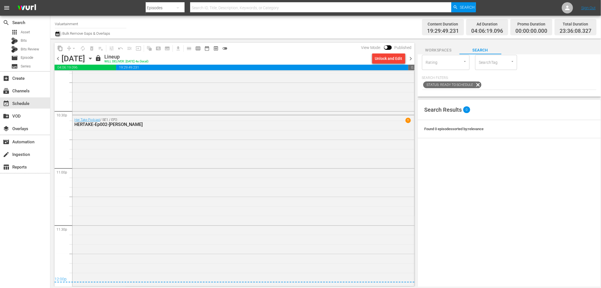
click at [57, 33] on icon "button" at bounding box center [57, 34] width 4 height 4
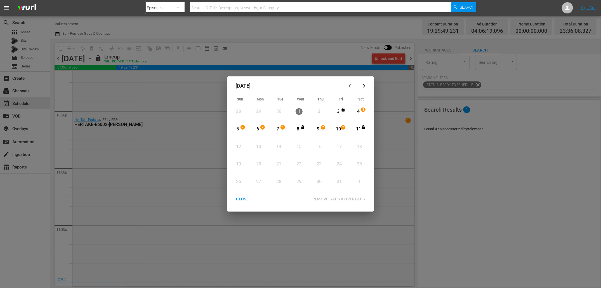
click at [238, 202] on div "CLOSE" at bounding box center [243, 199] width 22 height 7
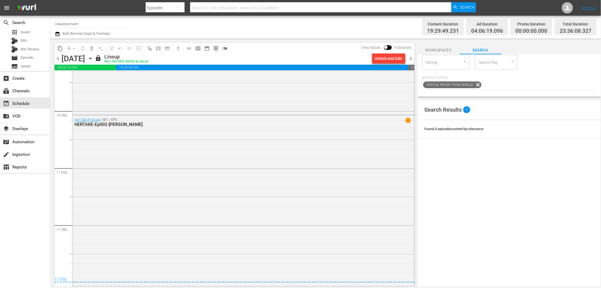
click at [93, 58] on icon "button" at bounding box center [90, 58] width 6 height 6
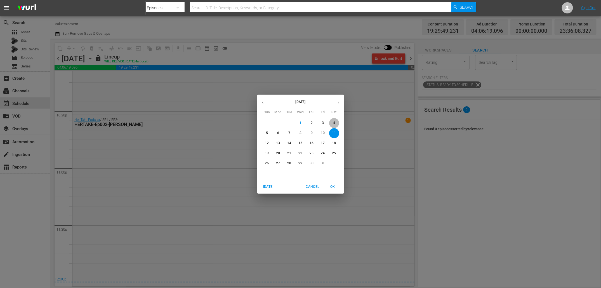
click at [330, 121] on span "4" at bounding box center [334, 123] width 10 height 5
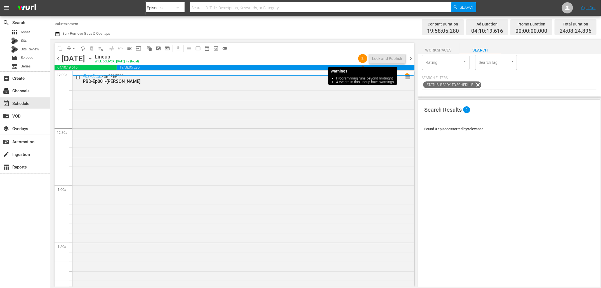
click at [363, 61] on div "2" at bounding box center [362, 58] width 9 height 9
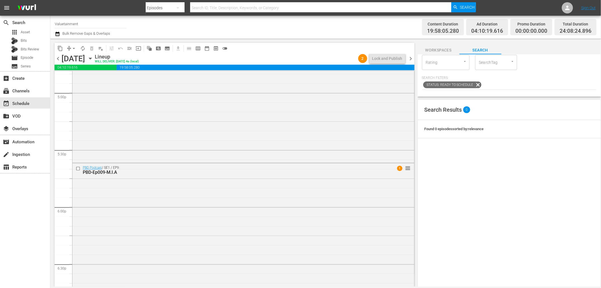
scroll to position [1918, 0]
click at [400, 169] on span "1" at bounding box center [399, 169] width 5 height 5
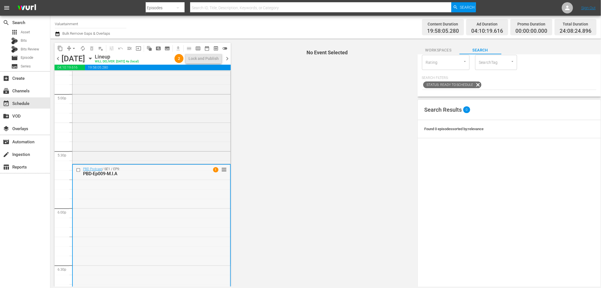
click at [216, 221] on div "PBD Podcast / SE1 / EP9: PBD-Ep009-M.I.A 1 reorder" at bounding box center [152, 279] width 158 height 228
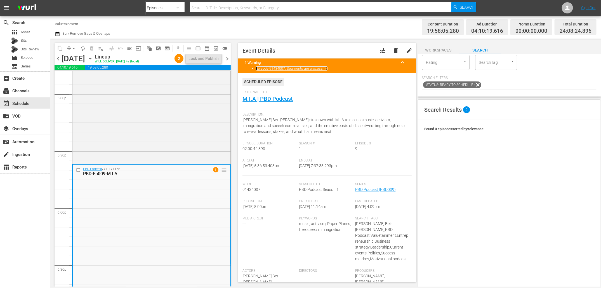
click at [316, 69] on link "Episode 91434007: Segments are processing" at bounding box center [292, 68] width 72 height 4
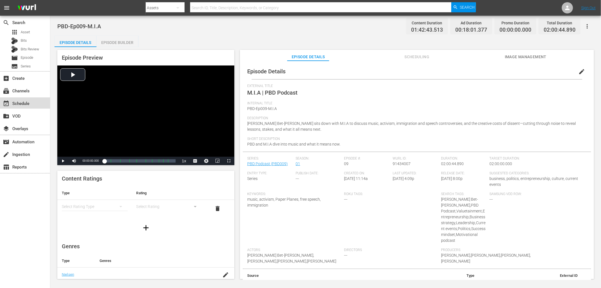
click at [25, 102] on div "event_available Schedule" at bounding box center [15, 102] width 31 height 5
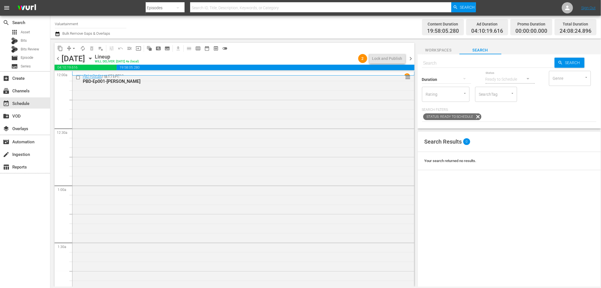
click at [409, 58] on span "chevron_right" at bounding box center [411, 58] width 7 height 7
